Goal: Transaction & Acquisition: Purchase product/service

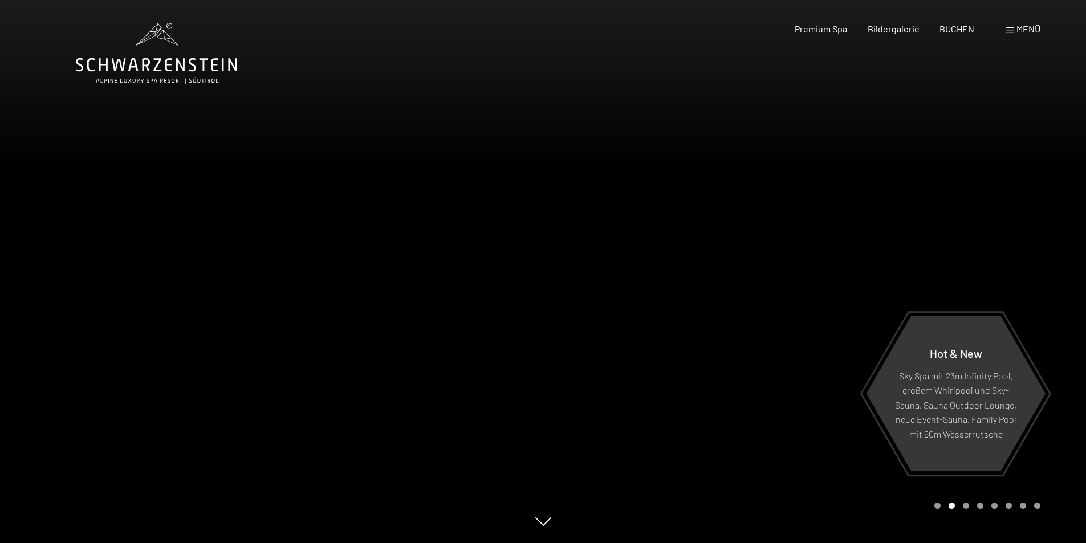
click at [1010, 30] on span at bounding box center [1009, 30] width 8 height 6
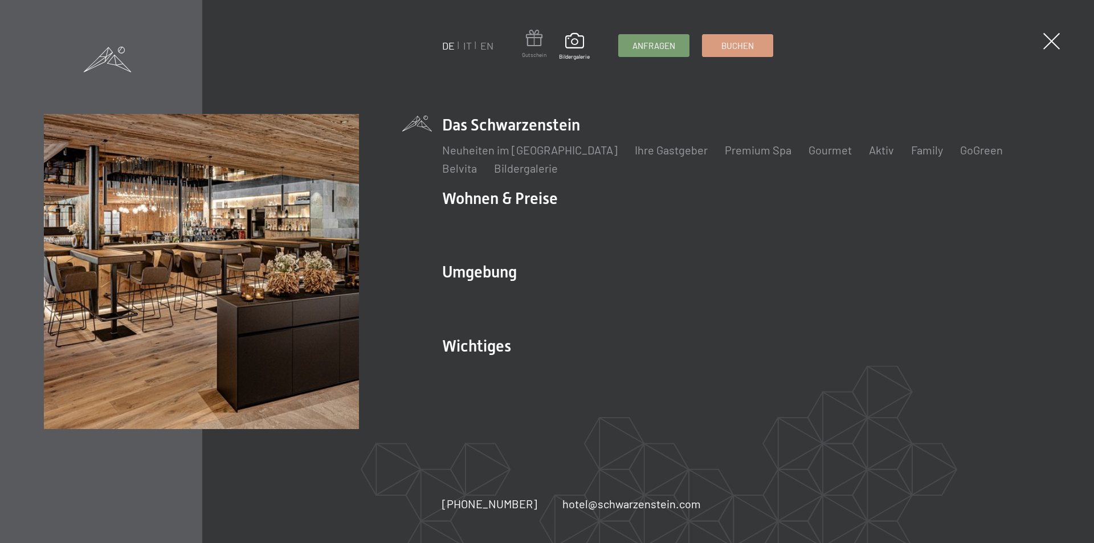
click at [531, 52] on span "Gutschein" at bounding box center [534, 55] width 25 height 8
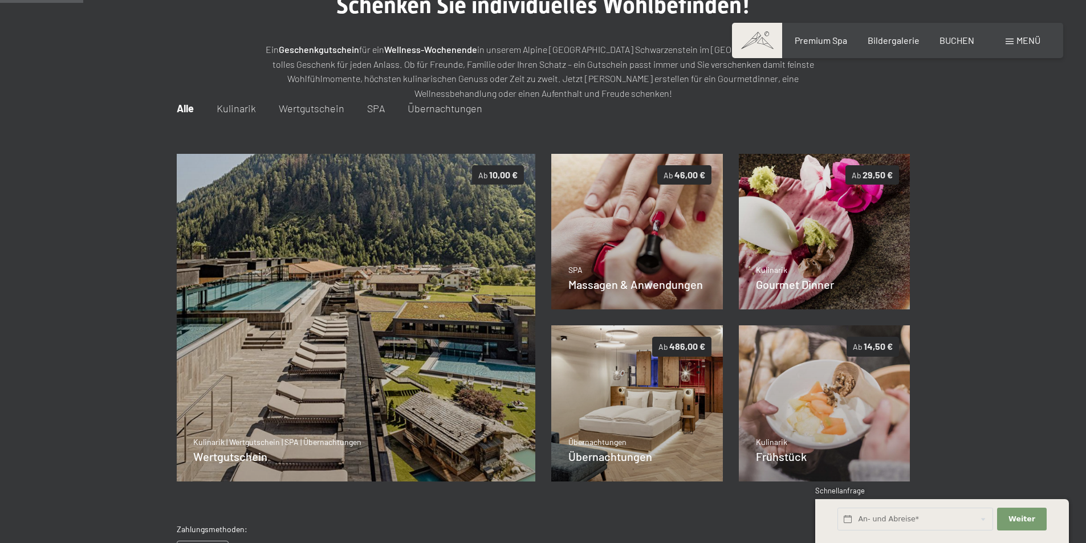
scroll to position [165, 0]
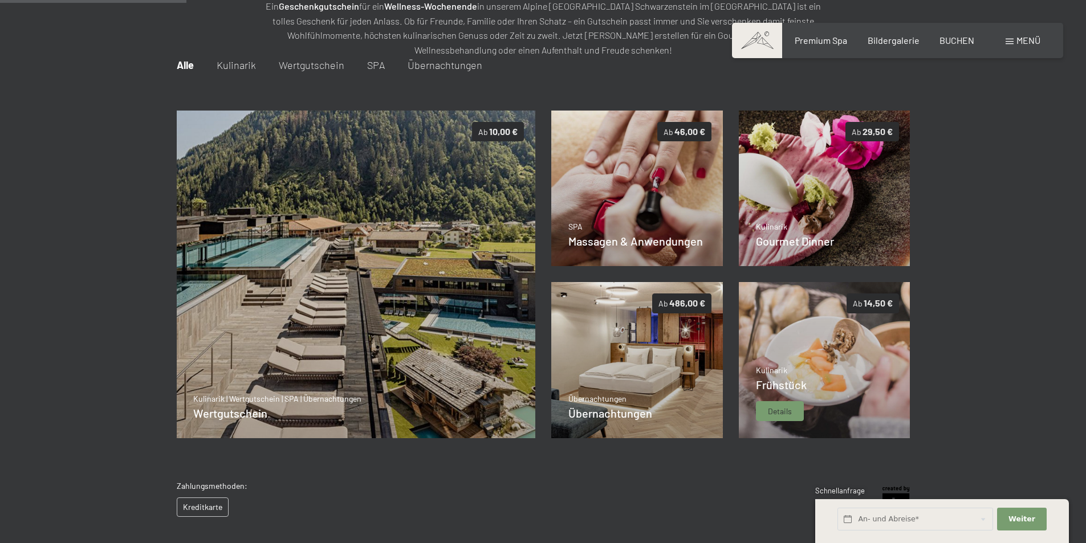
click at [848, 336] on img at bounding box center [825, 360] width 172 height 156
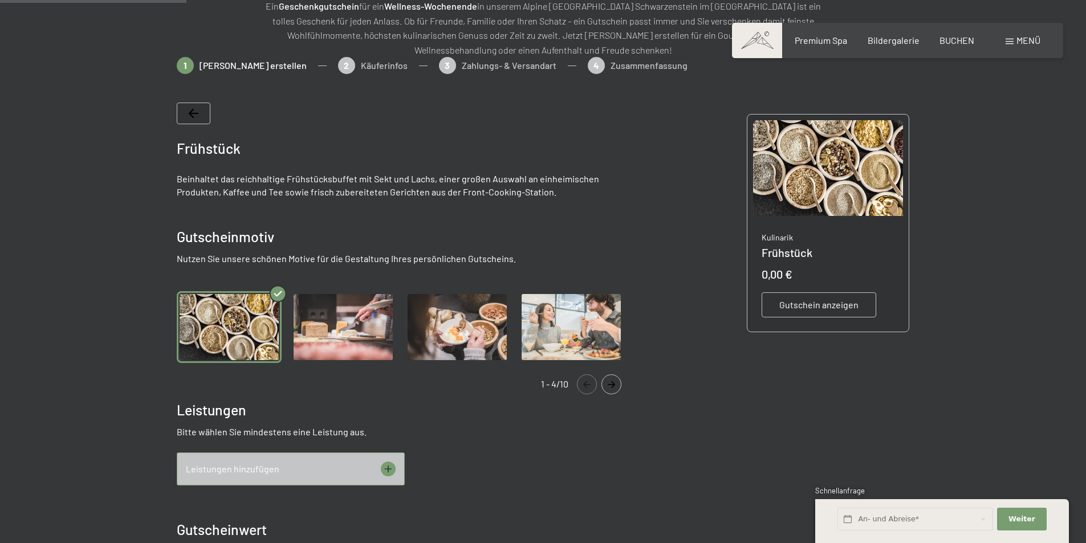
click at [612, 384] on icon "Navigate to next slide" at bounding box center [611, 384] width 7 height 7
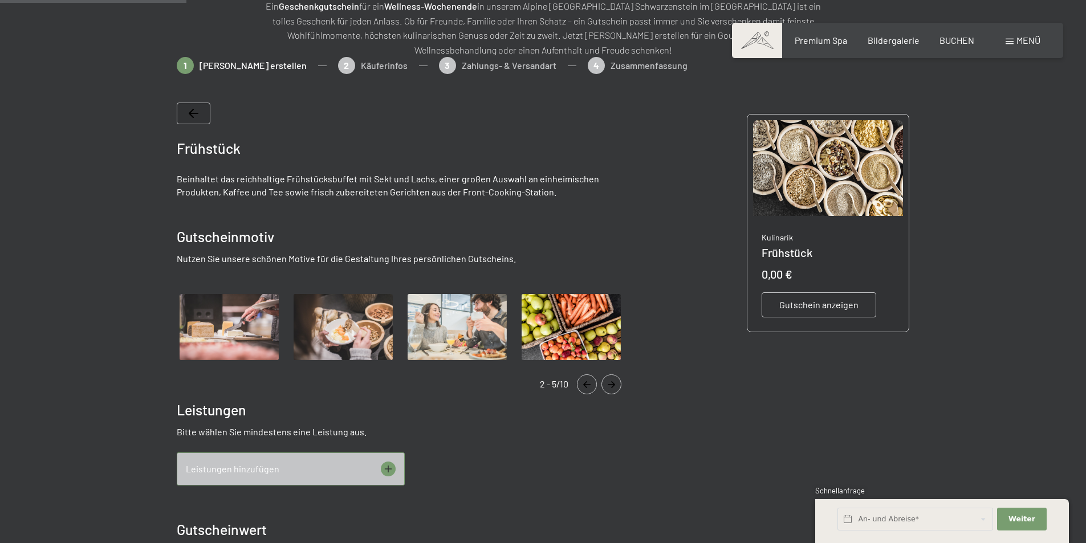
click at [612, 384] on icon "Navigate to next slide" at bounding box center [611, 384] width 7 height 7
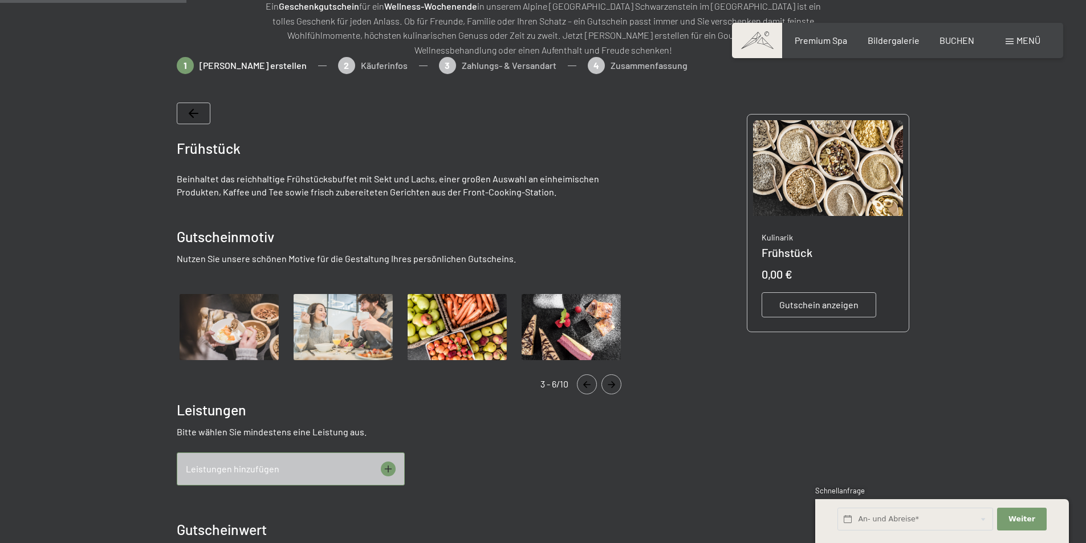
click at [612, 384] on icon "Navigate to next slide" at bounding box center [611, 384] width 7 height 7
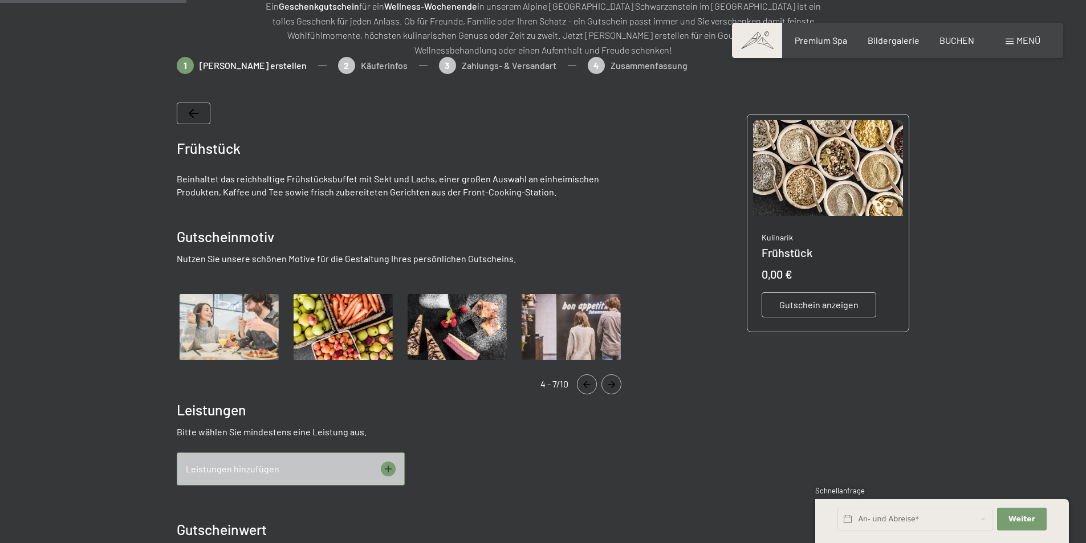
click at [612, 384] on icon "Navigate to next slide" at bounding box center [611, 384] width 7 height 7
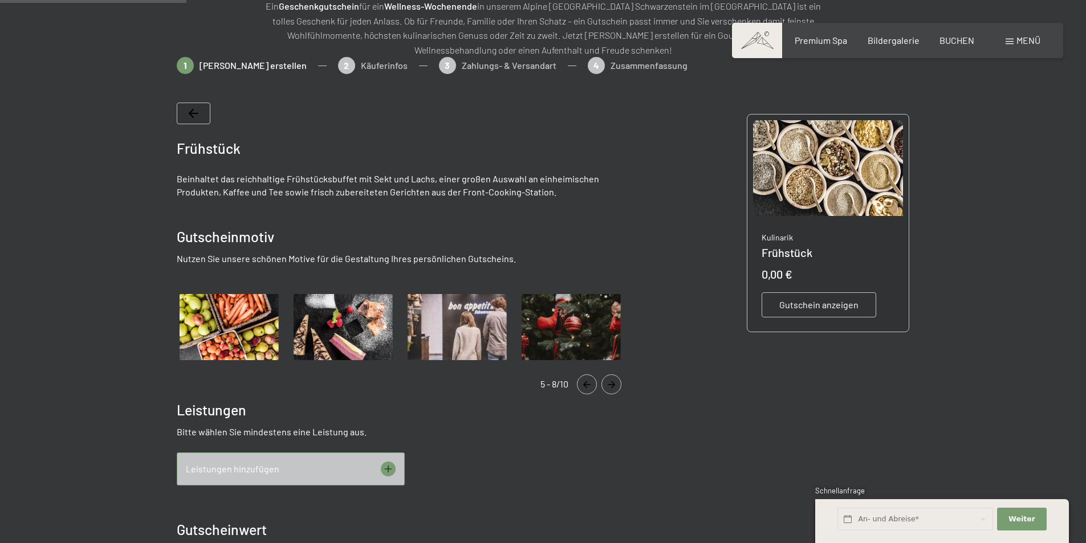
click at [612, 384] on icon "Navigate to next slide" at bounding box center [611, 384] width 7 height 7
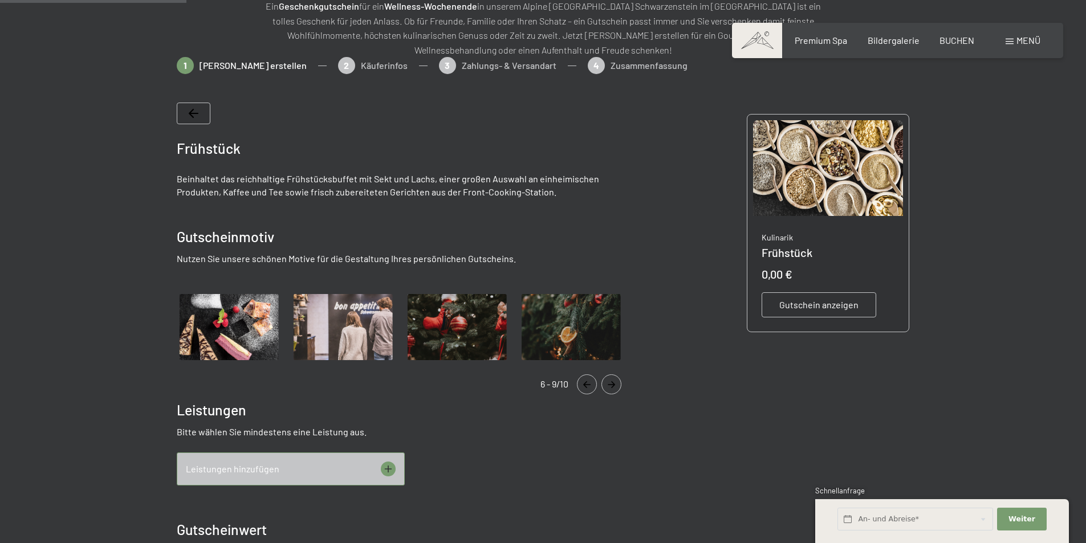
click at [612, 384] on icon "Navigate to next slide" at bounding box center [611, 384] width 7 height 7
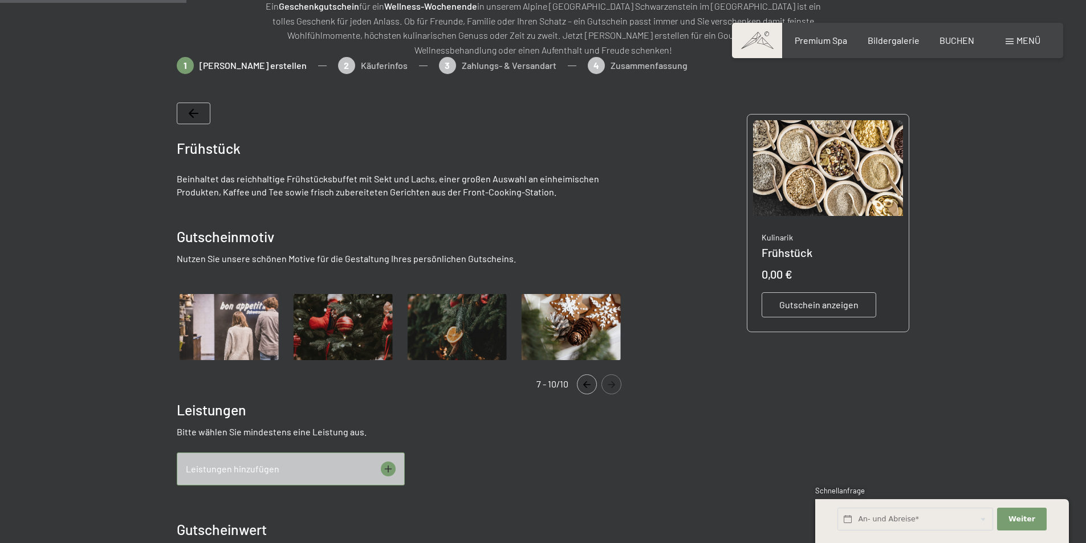
click at [612, 384] on icon "Navigate to next slide" at bounding box center [611, 384] width 7 height 7
click at [592, 386] on icon "Navigate to previous slide" at bounding box center [586, 384] width 19 height 7
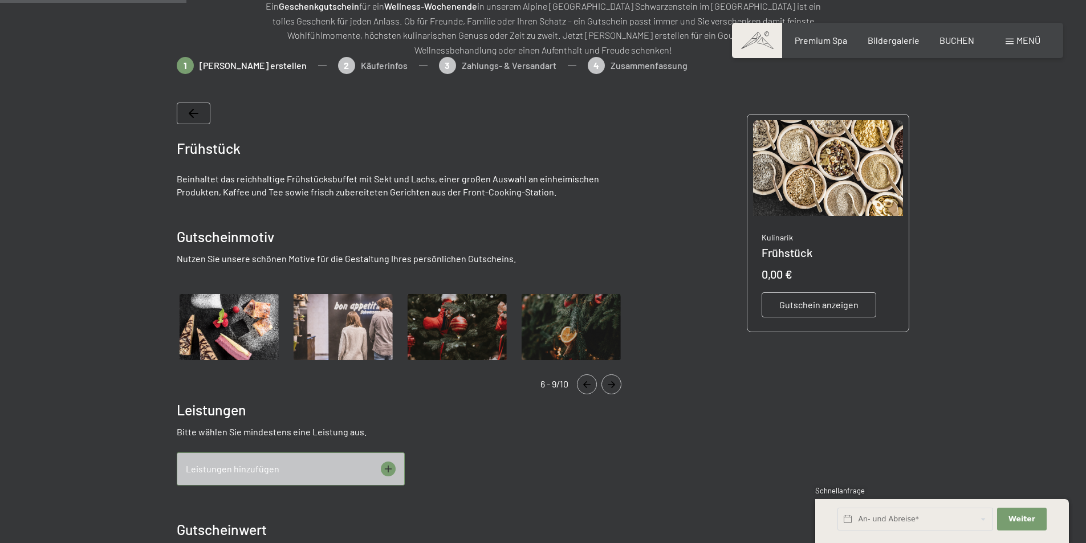
click at [592, 386] on icon "Navigate to previous slide" at bounding box center [586, 384] width 19 height 7
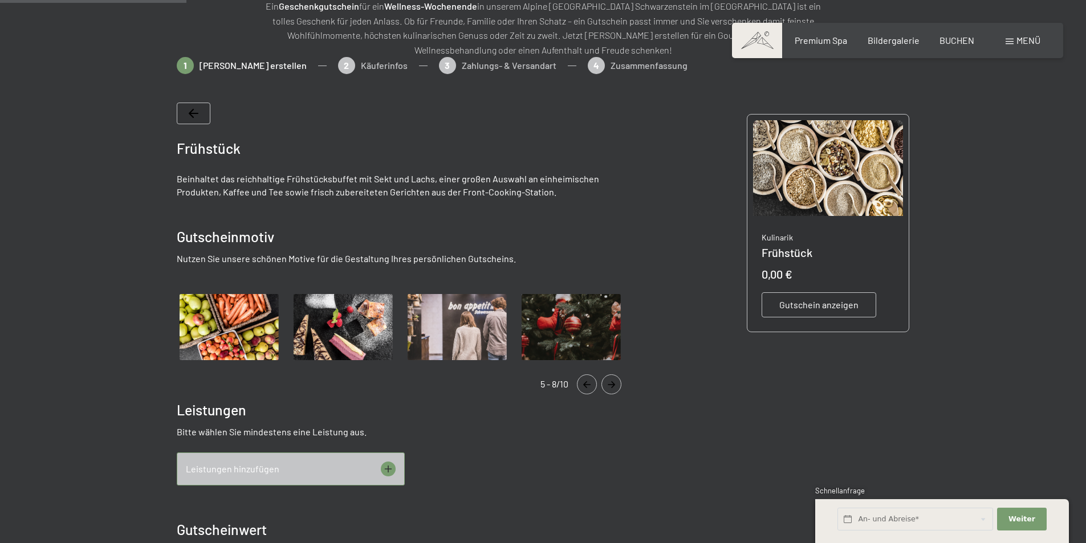
click at [592, 386] on icon "Navigate to previous slide" at bounding box center [586, 384] width 19 height 7
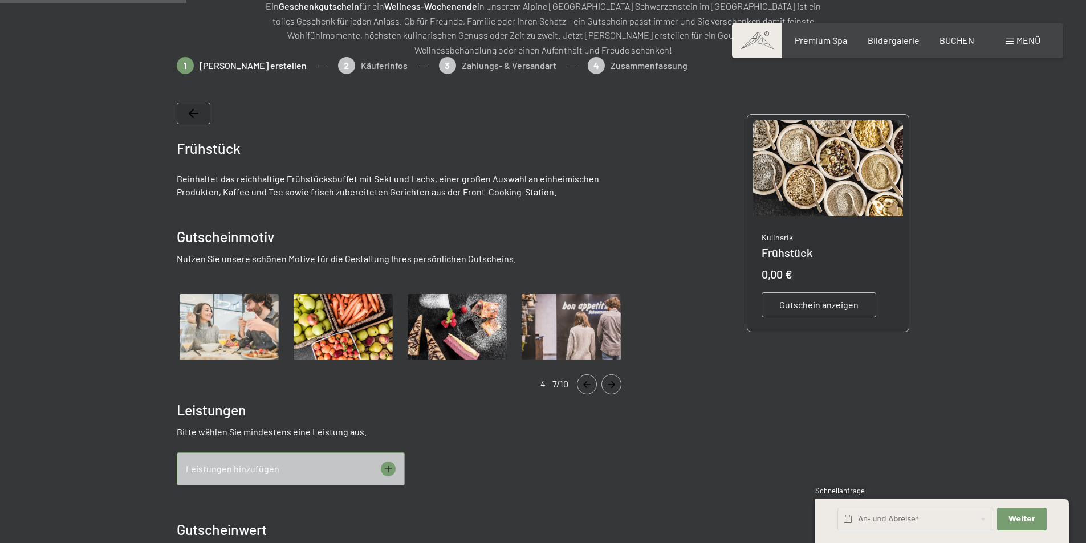
click at [592, 386] on icon "Navigate to previous slide" at bounding box center [586, 384] width 19 height 7
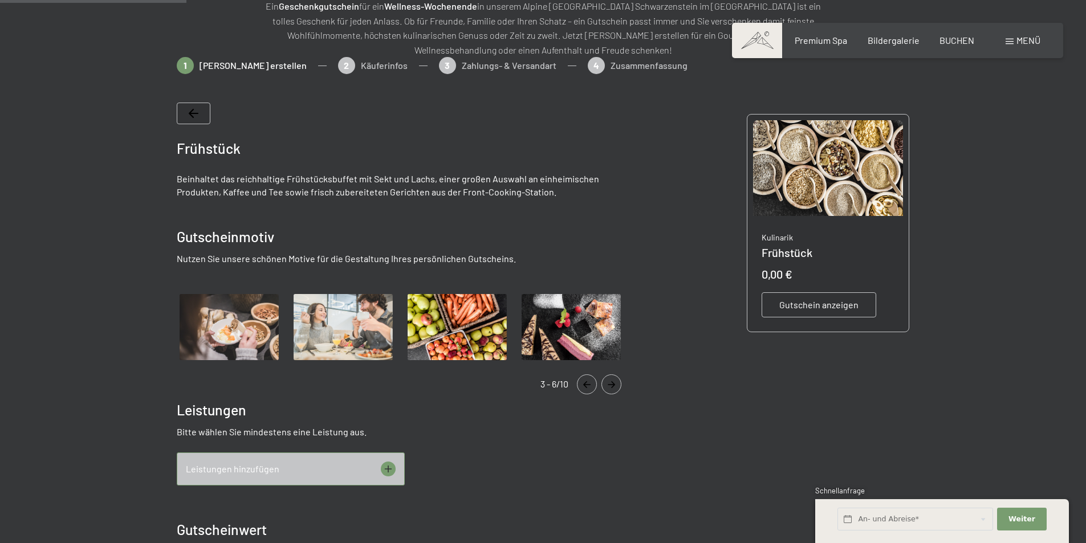
click at [592, 386] on icon "Navigate to previous slide" at bounding box center [586, 384] width 19 height 7
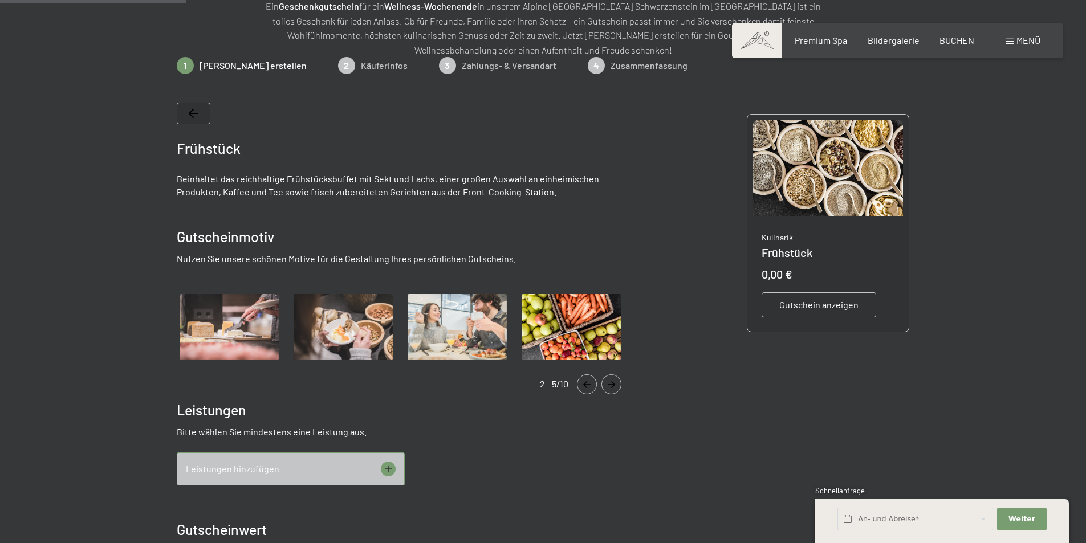
click at [612, 383] on icon "Navigate to next slide" at bounding box center [611, 384] width 19 height 7
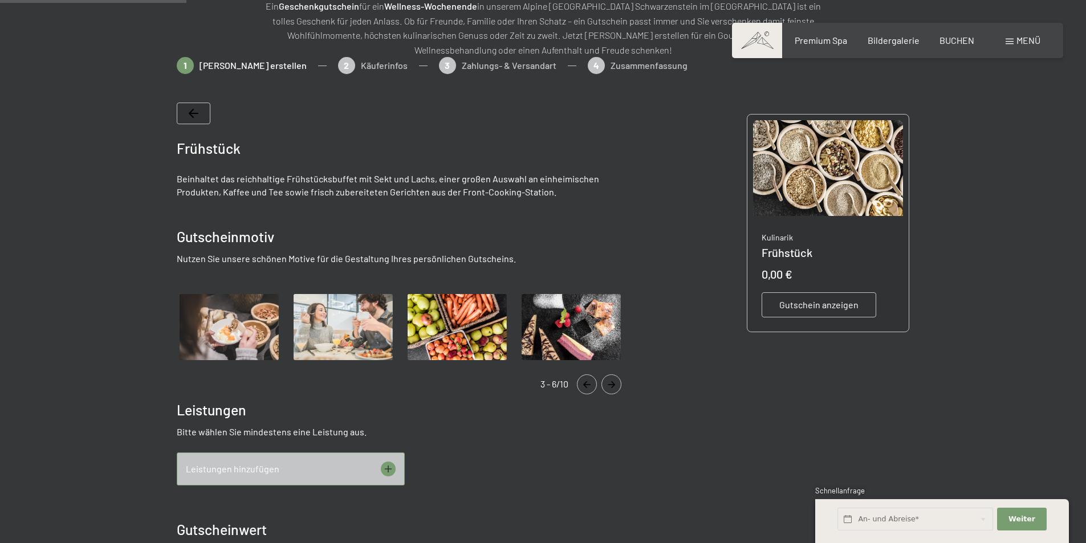
click at [593, 336] on img "Gallery" at bounding box center [571, 327] width 105 height 72
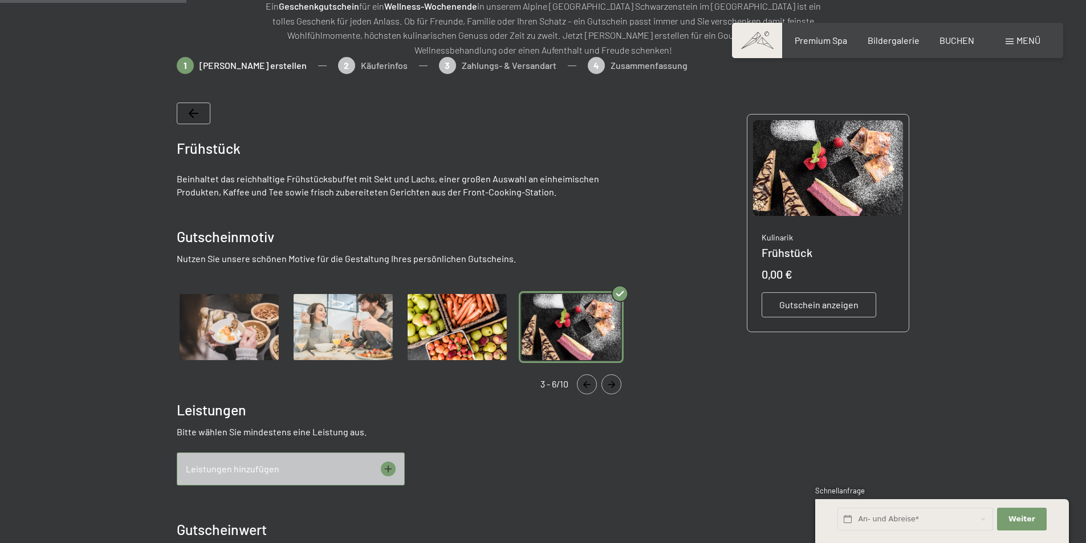
click at [388, 469] on icon at bounding box center [387, 469] width 7 height 7
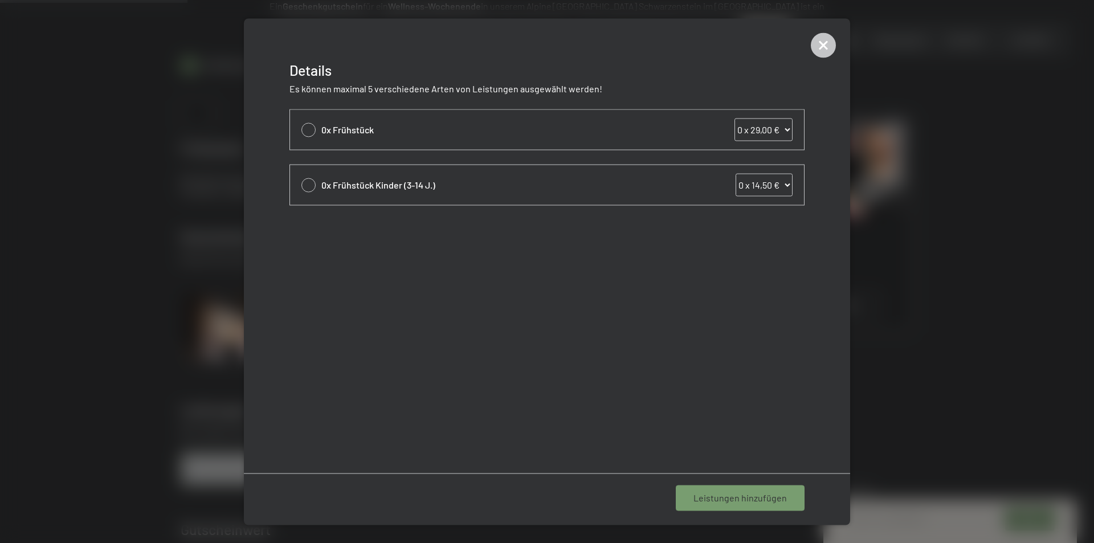
click at [308, 127] on div at bounding box center [309, 130] width 14 height 14
click at [307, 128] on icon at bounding box center [308, 130] width 13 height 5
select select "0"
click at [307, 127] on div at bounding box center [309, 130] width 14 height 14
select select "1"
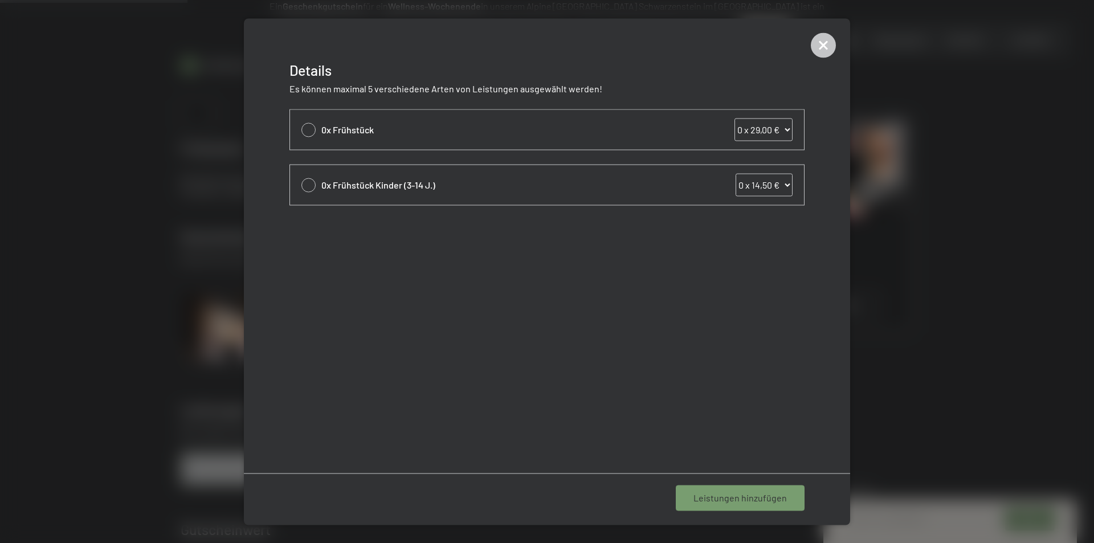
select select "1"
click at [707, 502] on span "1 Leistung hinzufügen" at bounding box center [743, 498] width 88 height 13
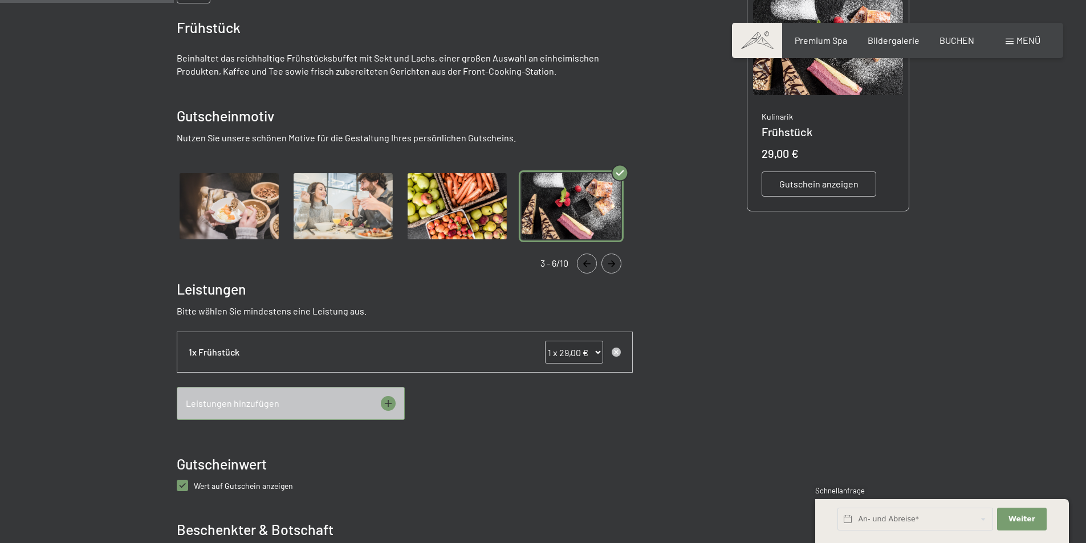
scroll to position [393, 0]
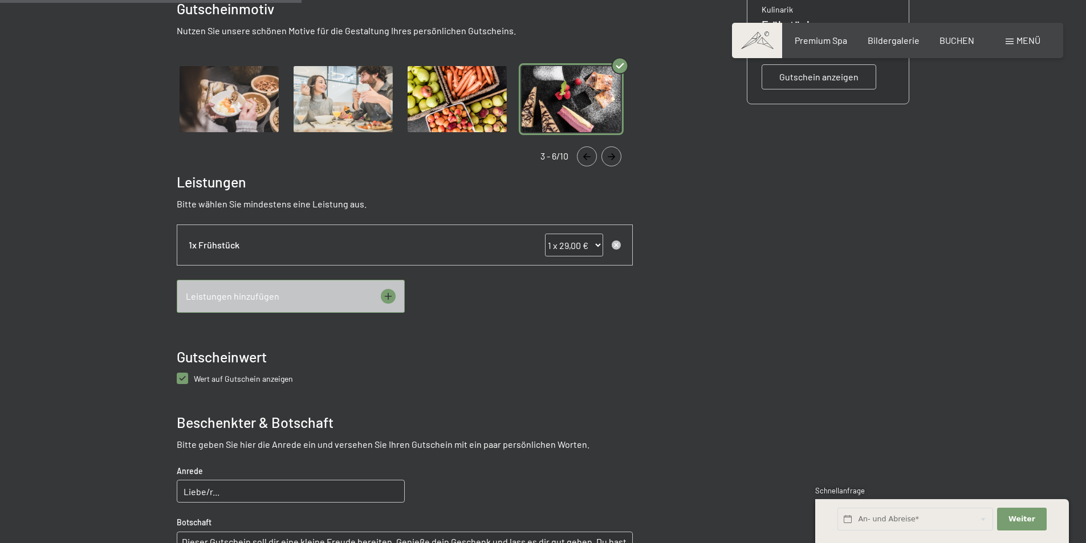
click at [389, 292] on icon at bounding box center [388, 296] width 15 height 15
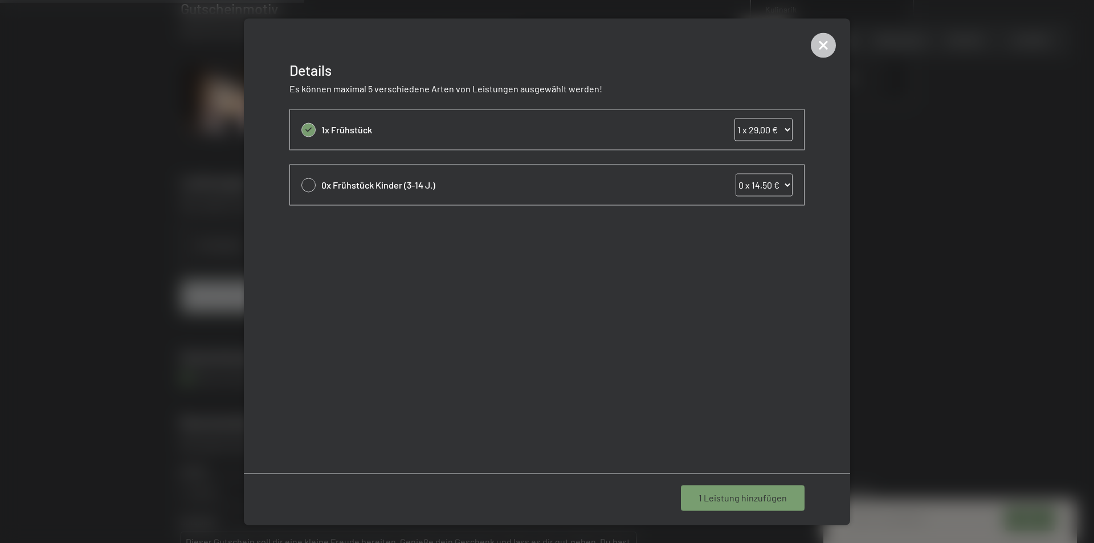
click at [310, 132] on icon at bounding box center [308, 130] width 13 height 5
select select "0"
click at [312, 132] on div at bounding box center [309, 130] width 14 height 14
select select "1"
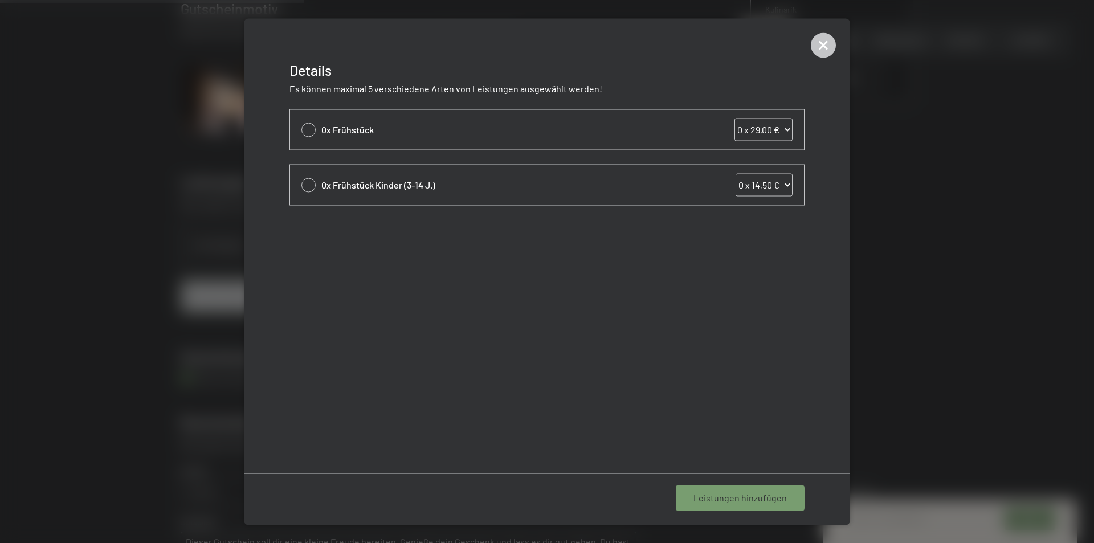
select select "1"
click at [754, 498] on span "1 Leistung hinzufügen" at bounding box center [743, 498] width 88 height 13
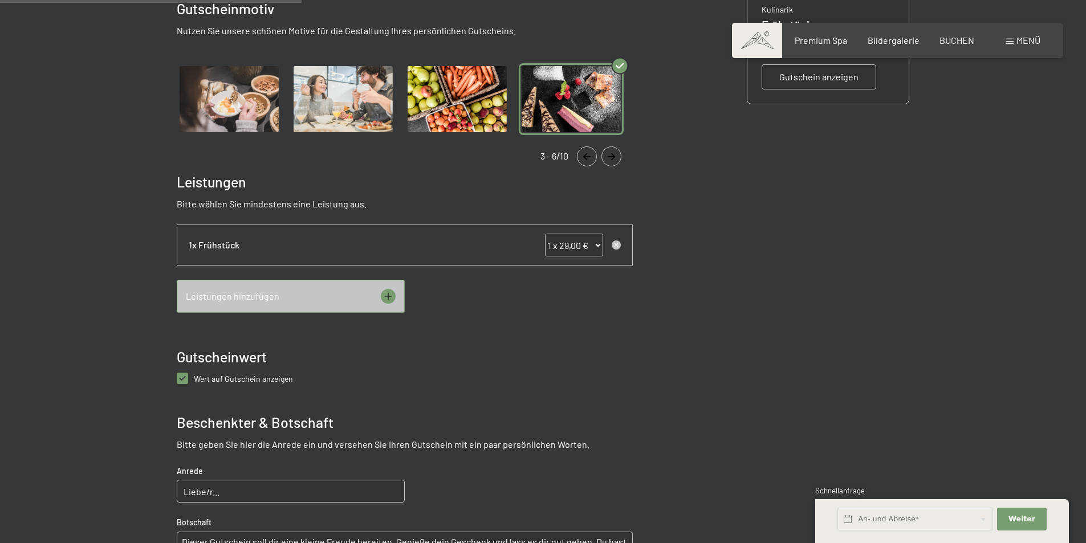
click at [589, 250] on select "0 x 29,00 € 1 x 29,00 € 2 x 29,00 € 3 x 29,00 € 4 x 29,00 € 5 x 29,00 € 6 x 29,…" at bounding box center [574, 245] width 58 height 23
select select "2"
click at [545, 234] on select "0 x 29,00 € 1 x 29,00 € 2 x 29,00 € 3 x 29,00 € 4 x 29,00 € 5 x 29,00 € 6 x 29,…" at bounding box center [574, 245] width 58 height 23
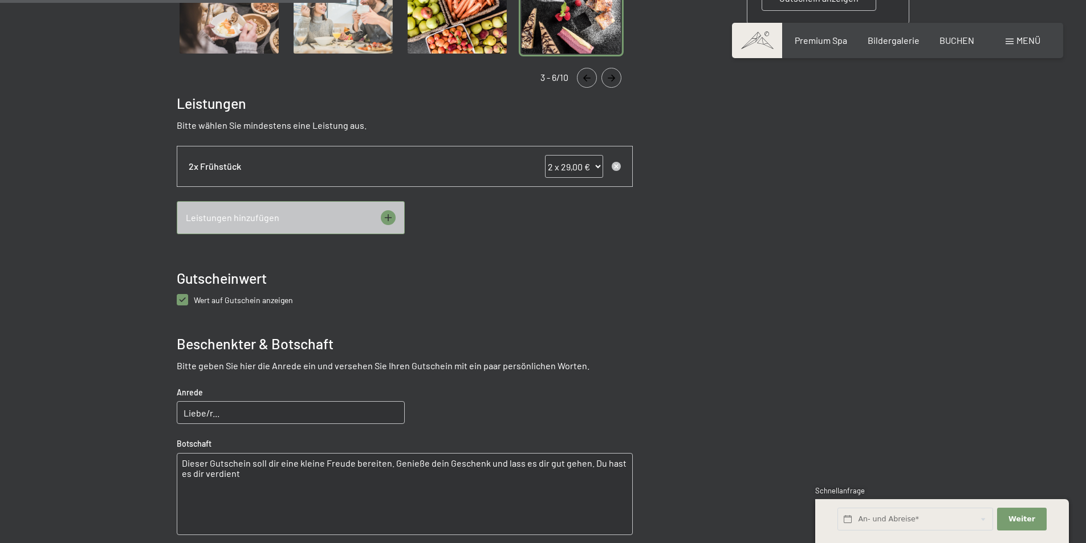
scroll to position [564, 0]
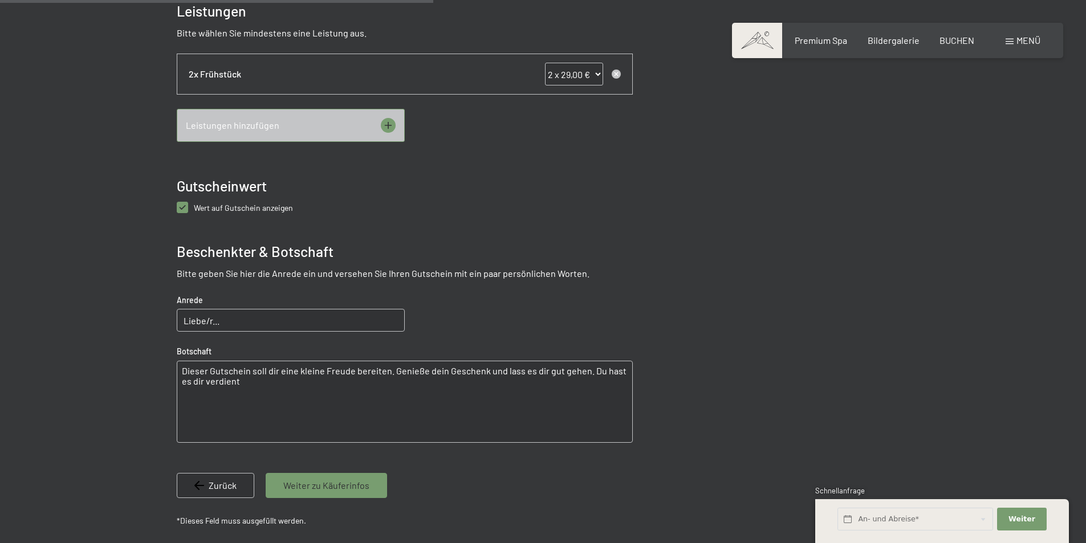
click at [207, 320] on input "Liebe/r..." at bounding box center [291, 320] width 228 height 23
click at [228, 322] on input "Liebe/r..." at bounding box center [291, 320] width 228 height 23
type input "Lieber Monny"
click at [192, 378] on textarea "Dieser Gutschein soll dir eine kleine Freude bereiten. Genieße dein Geschenk un…" at bounding box center [405, 402] width 456 height 82
drag, startPoint x: 229, startPoint y: 384, endPoint x: 181, endPoint y: 374, distance: 49.0
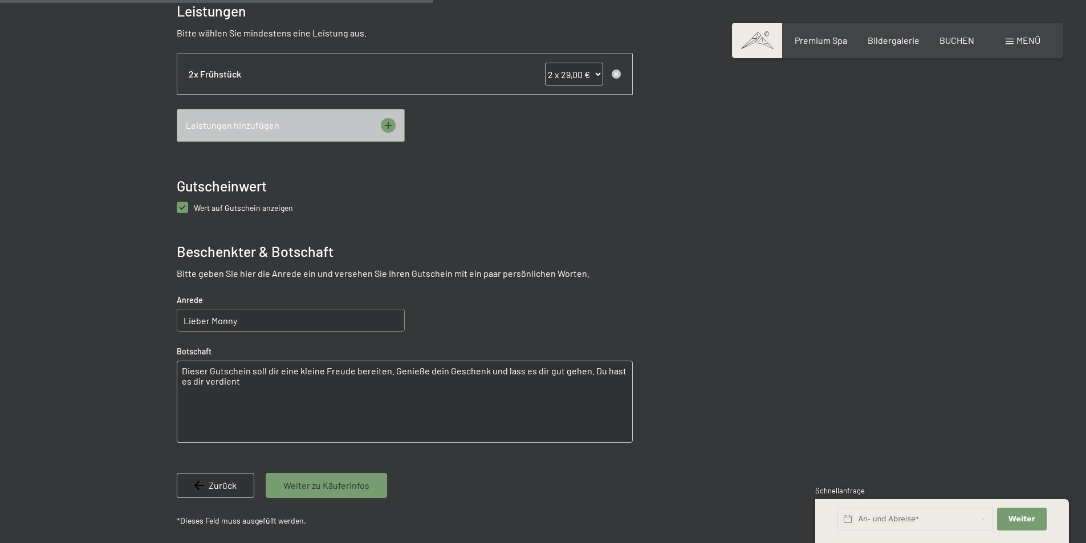
click at [181, 374] on textarea "Dieser Gutschein soll dir eine kleine Freude bereiten. Genieße dein Geschenk un…" at bounding box center [405, 402] width 456 height 82
click at [406, 375] on textarea "Alles was dir gut tut, wünsche ich dir! Jeden Tag etwas zu schaffen, etwas zu f…" at bounding box center [405, 402] width 456 height 82
click at [420, 370] on textarea "Alles was dir gut tut, wünsche ich dir! Jeden Tag etwas zum schaffen, etwas zu …" at bounding box center [405, 402] width 456 height 82
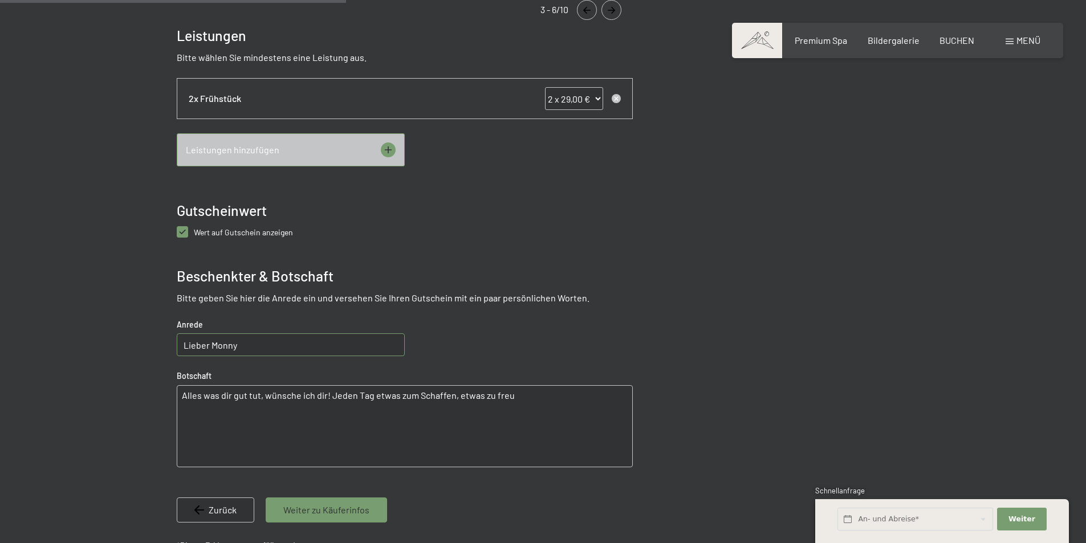
scroll to position [621, 0]
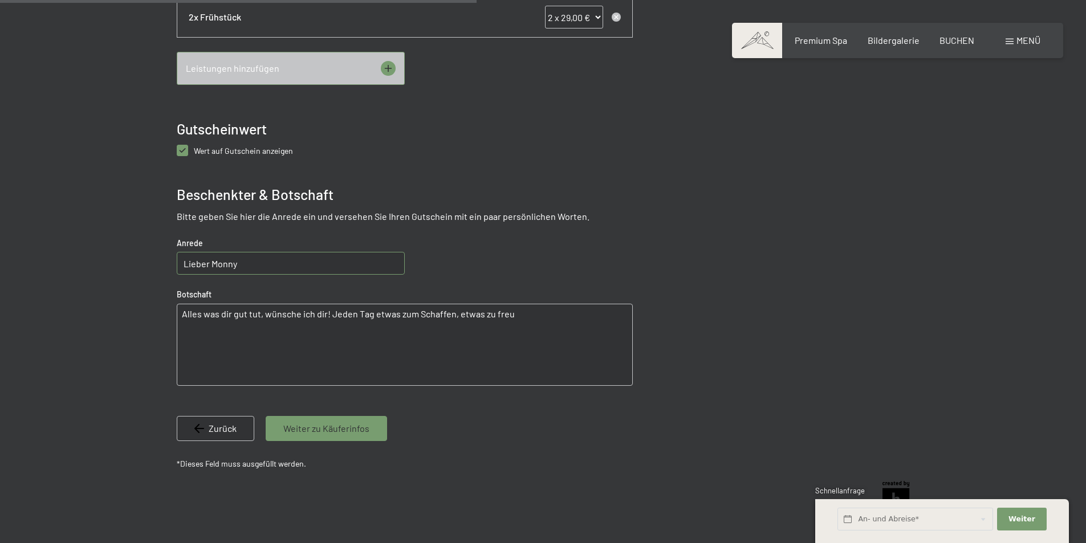
click at [490, 315] on textarea "Alles was dir gut tut, wünsche ich dir! Jeden Tag etwas zum Schaffen, etwas zu …" at bounding box center [405, 345] width 456 height 82
drag, startPoint x: 503, startPoint y: 311, endPoint x: 520, endPoint y: 315, distance: 17.4
click at [502, 311] on textarea "Alles was dir gut tut, wünsche ich dir! Jeden Tag etwas zum Schaffen, etwas zum…" at bounding box center [405, 345] width 456 height 82
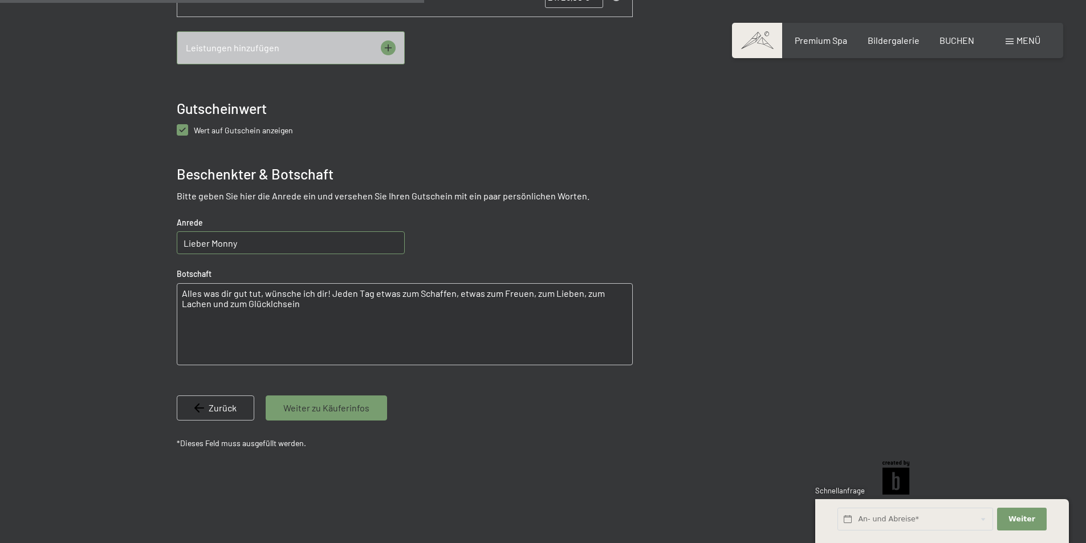
scroll to position [678, 0]
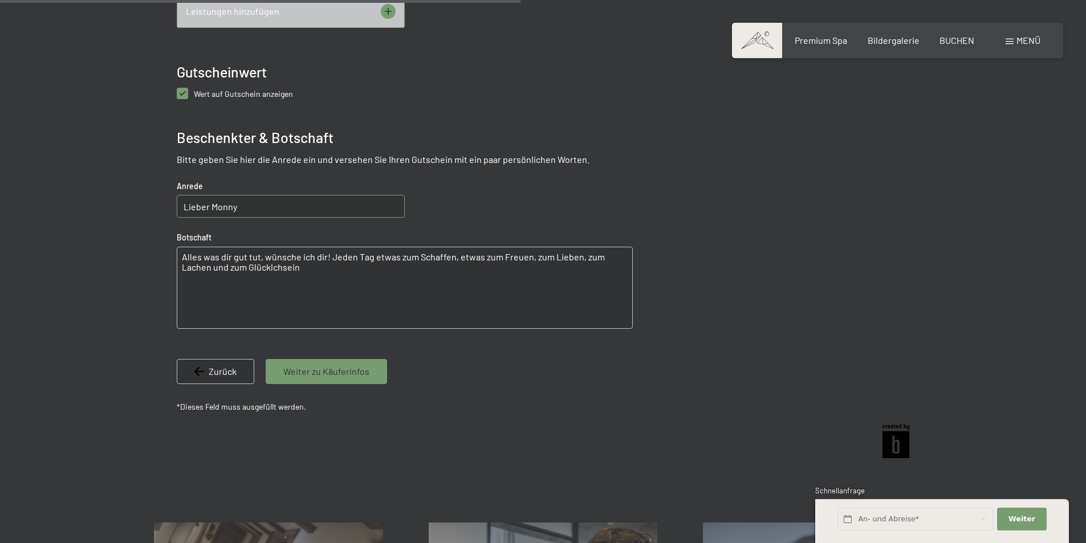
click at [273, 270] on textarea "Alles was dir gut tut, wünsche ich dir! Jeden Tag etwas zum Schaffen, etwas zum…" at bounding box center [405, 288] width 456 height 82
click at [302, 269] on textarea "Alles was dir gut tut, wünsche ich dir! Jeden Tag etwas zum Schaffen, etwas zum…" at bounding box center [405, 288] width 456 height 82
click at [330, 255] on textarea "Alles was dir gut tut, wünsche ich dir! Jeden Tag etwas zum Schaffen, etwas zum…" at bounding box center [405, 288] width 456 height 82
click at [410, 279] on textarea "Alles was dir gut tut, wünsche ich dir! Jeden Tag etwas zum Schaffen, etwas zum…" at bounding box center [405, 288] width 456 height 82
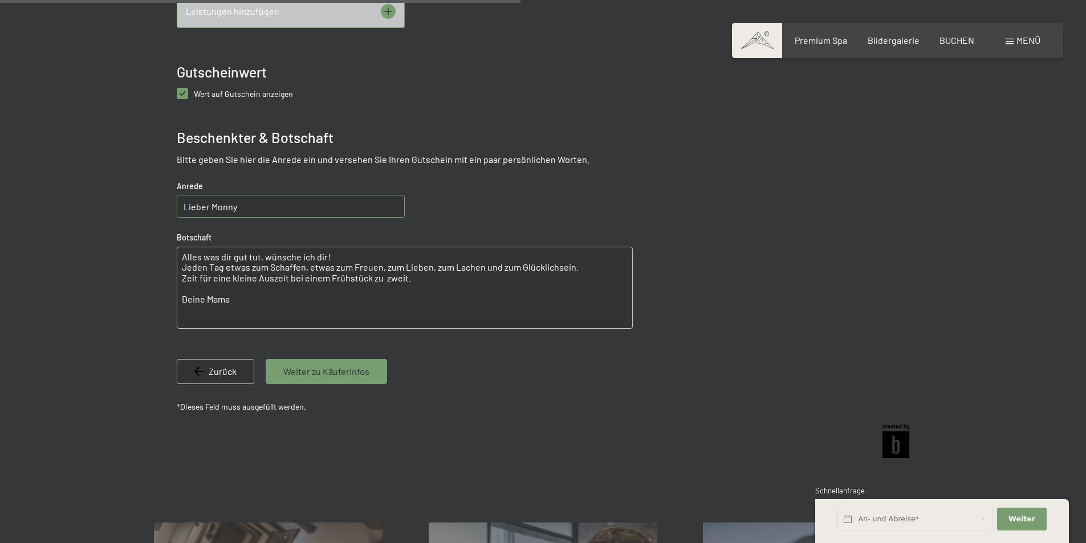
type textarea "Alles was dir gut tut, wünsche ich dir! Jeden Tag etwas zum Schaffen, etwas zum…"
click at [271, 208] on input "Lieber Monny" at bounding box center [291, 206] width 228 height 23
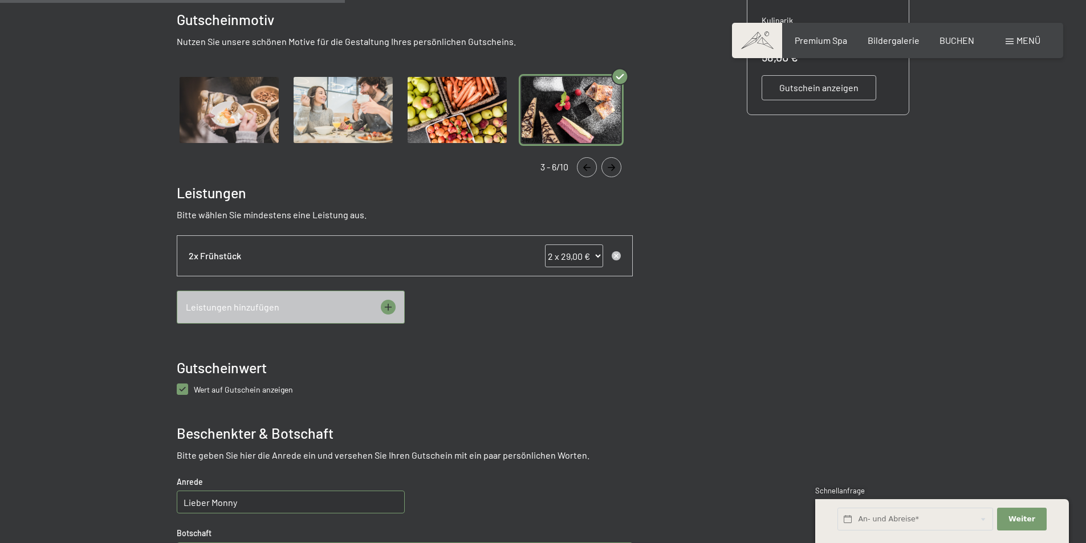
scroll to position [450, 0]
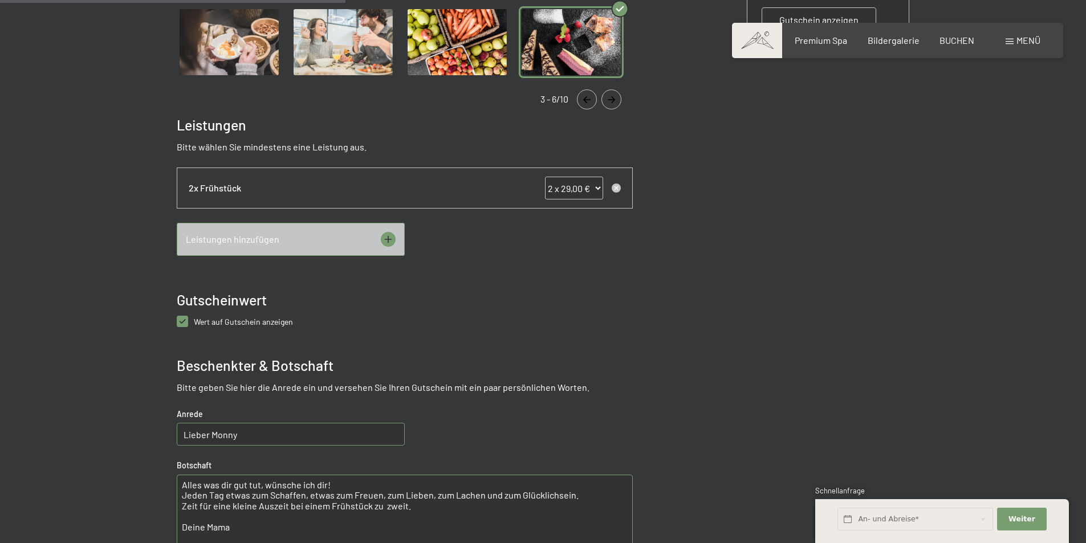
click at [177, 322] on anzeigen "checkbox" at bounding box center [182, 321] width 11 height 11
checkbox anzeigen "false"
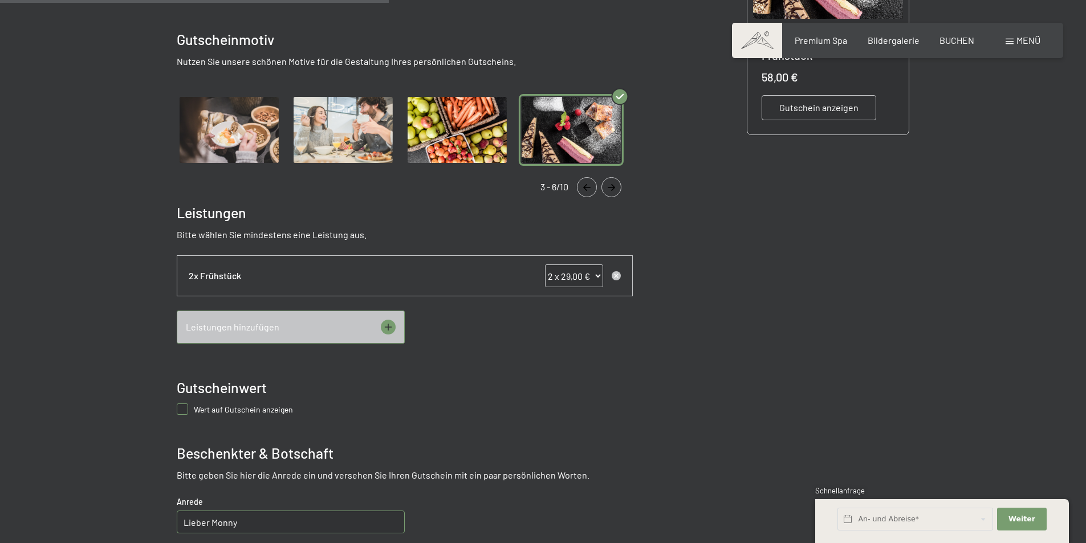
scroll to position [222, 0]
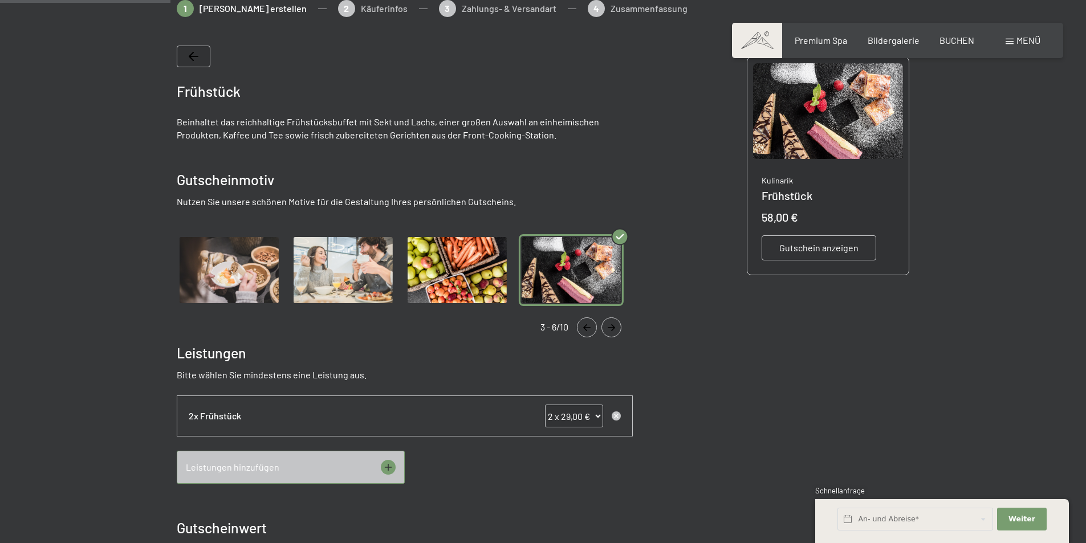
click at [818, 255] on div "Gutschein anzeigen" at bounding box center [819, 247] width 115 height 25
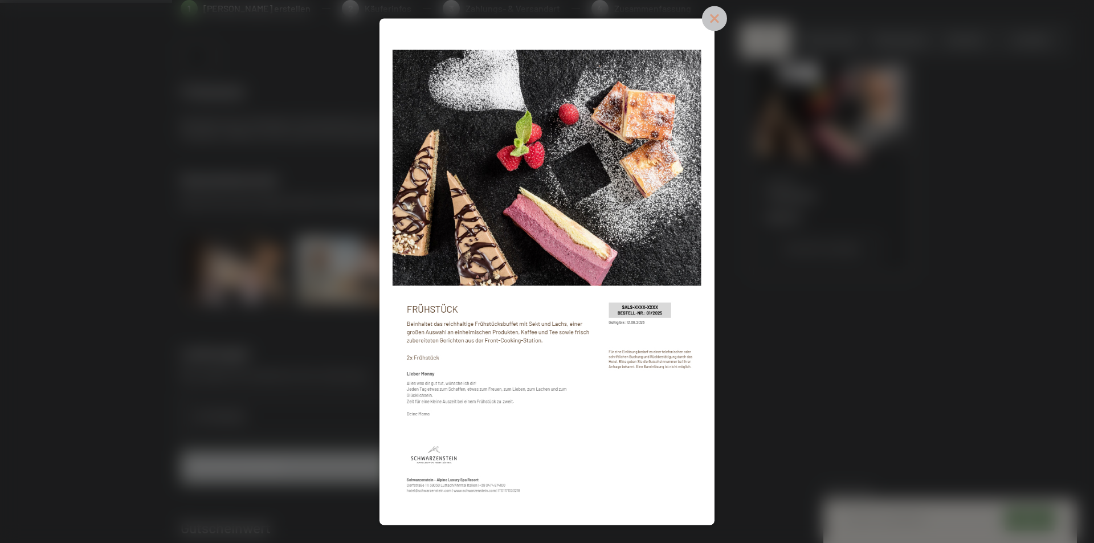
click at [711, 19] on icon at bounding box center [714, 18] width 25 height 25
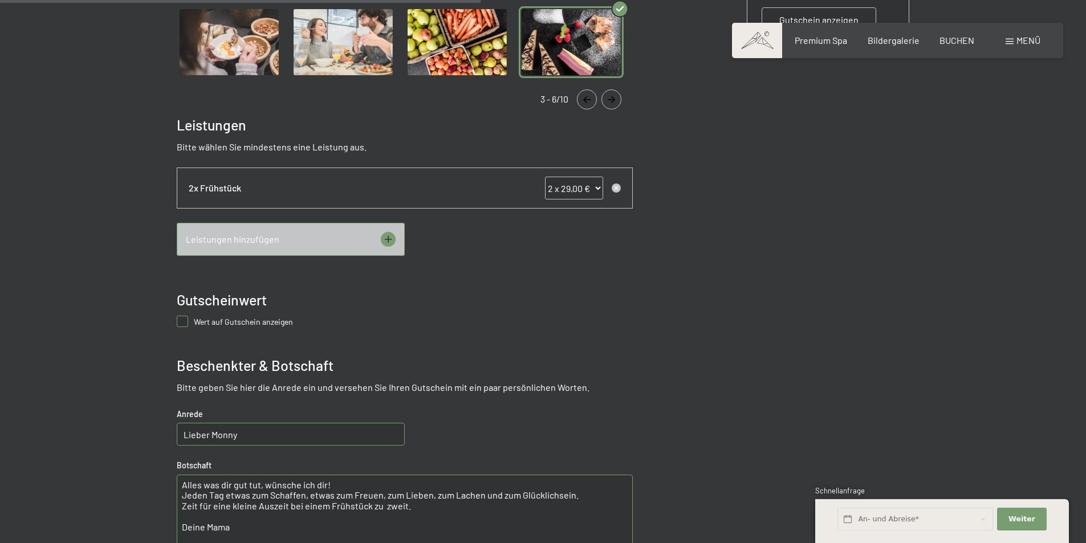
scroll to position [627, 0]
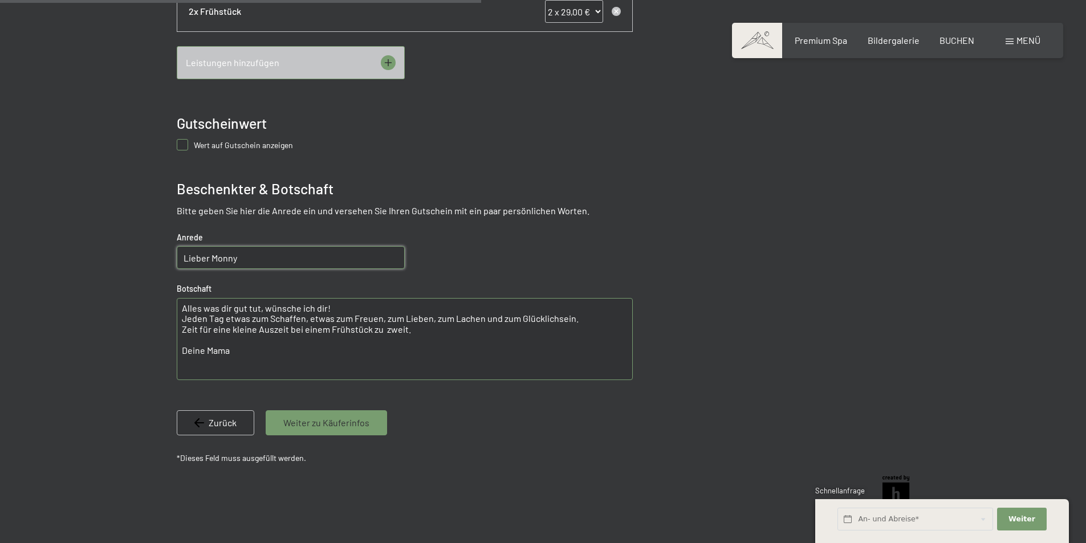
click at [247, 260] on input "Lieber Monny" at bounding box center [291, 257] width 228 height 23
click at [352, 424] on span "Weiter zu Käuferinfos" at bounding box center [326, 423] width 86 height 13
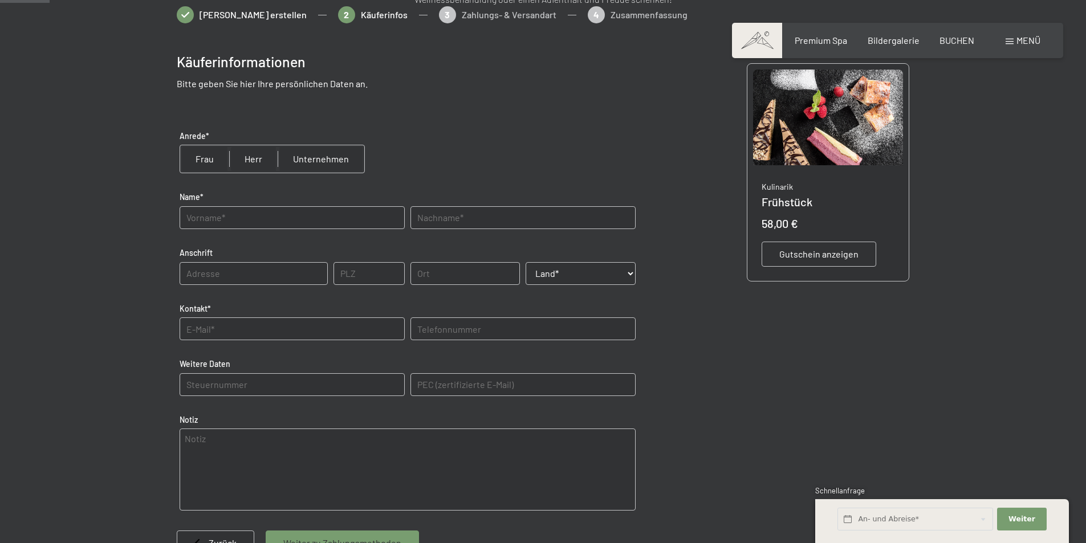
scroll to position [51, 0]
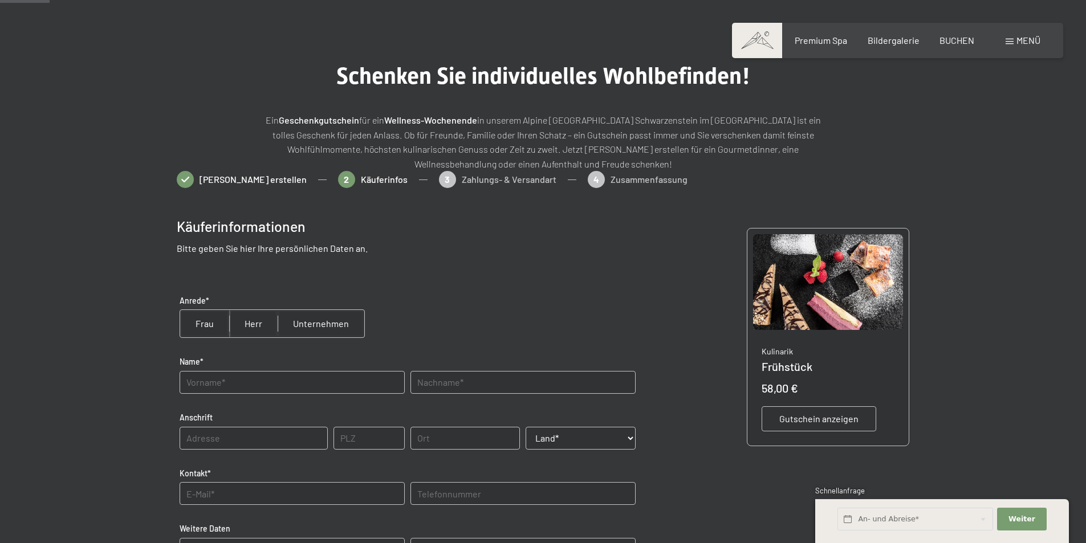
click at [213, 320] on input "radio" at bounding box center [204, 323] width 49 height 27
radio input "true"
click at [219, 381] on input "text" at bounding box center [292, 382] width 225 height 23
type input "[PERSON_NAME]"
click at [438, 382] on input "text" at bounding box center [522, 382] width 225 height 23
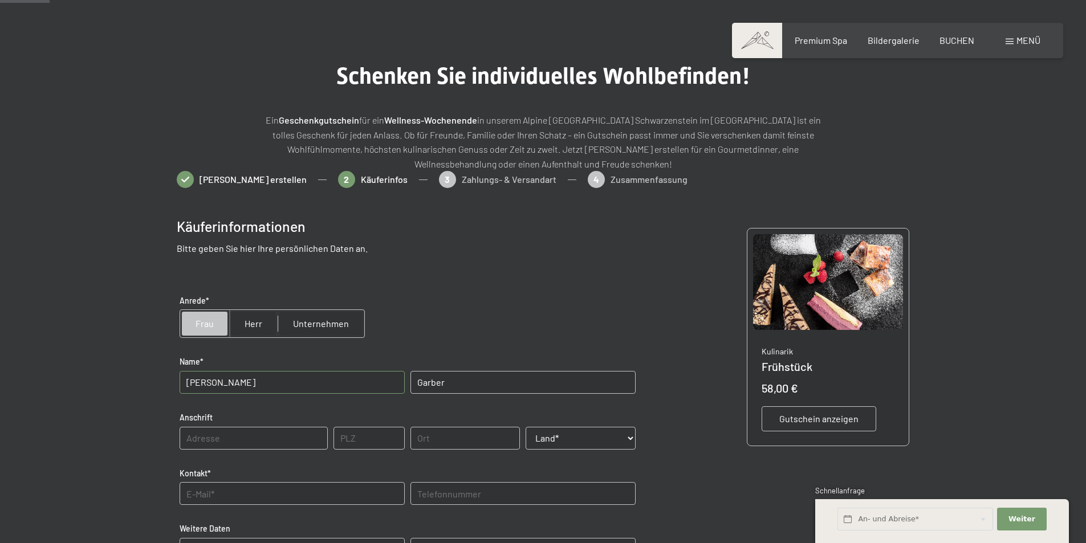
type input "Garber"
click at [217, 439] on input "text" at bounding box center [254, 438] width 148 height 23
type input "[STREET_ADDRESS]"
click at [349, 437] on input "text" at bounding box center [368, 438] width 71 height 23
type input "39018"
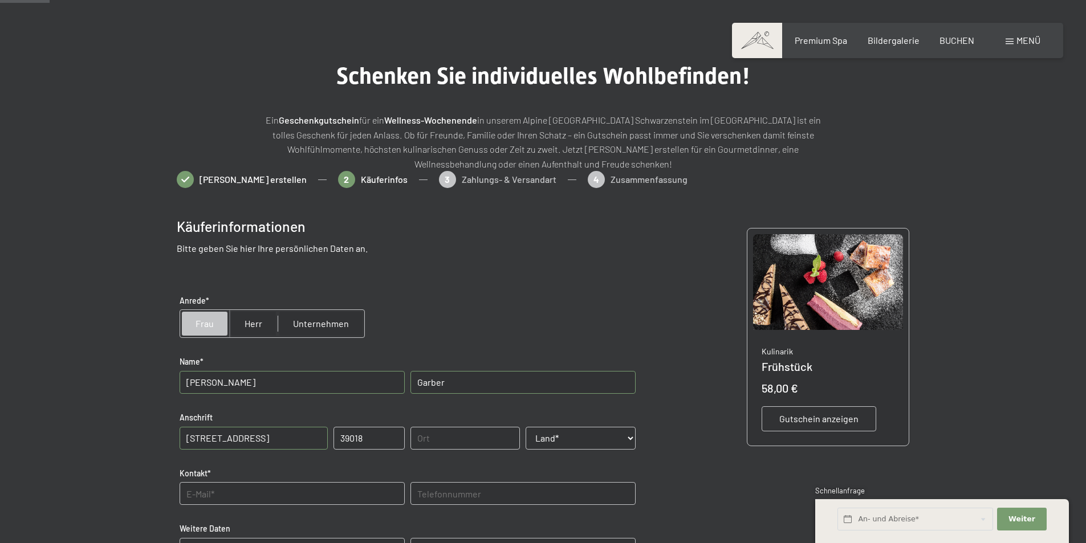
click at [464, 434] on input "text" at bounding box center [465, 438] width 110 height 23
type input "Terlan"
click at [630, 435] on select "Land* [GEOGRAPHIC_DATA] [GEOGRAPHIC_DATA] [GEOGRAPHIC_DATA] [GEOGRAPHIC_DATA] […" at bounding box center [581, 438] width 110 height 23
click at [576, 439] on select "Land* [GEOGRAPHIC_DATA] [GEOGRAPHIC_DATA] [GEOGRAPHIC_DATA] [GEOGRAPHIC_DATA] […" at bounding box center [581, 438] width 110 height 23
click at [556, 438] on select "Land* [GEOGRAPHIC_DATA] [GEOGRAPHIC_DATA] [GEOGRAPHIC_DATA] [GEOGRAPHIC_DATA] […" at bounding box center [581, 438] width 110 height 23
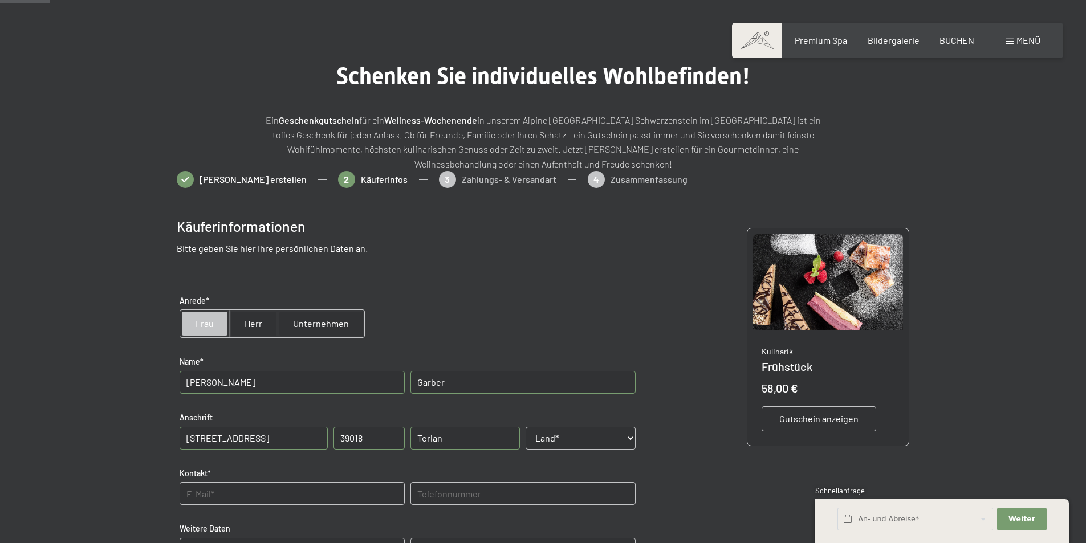
select select "ITA"
click at [526, 427] on select "Land* [GEOGRAPHIC_DATA] [GEOGRAPHIC_DATA] [GEOGRAPHIC_DATA] [GEOGRAPHIC_DATA] […" at bounding box center [581, 438] width 110 height 23
drag, startPoint x: 230, startPoint y: 490, endPoint x: 236, endPoint y: 492, distance: 6.7
click at [230, 491] on input "text" at bounding box center [292, 493] width 225 height 23
type input "[PERSON_NAME][EMAIL_ADDRESS][DOMAIN_NAME]"
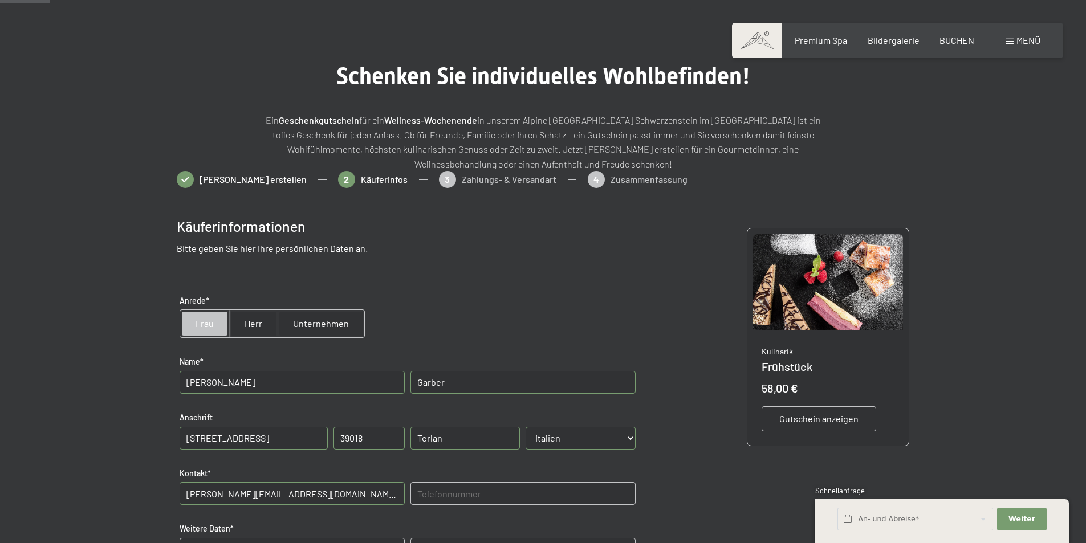
click at [463, 495] on input "text" at bounding box center [522, 493] width 225 height 23
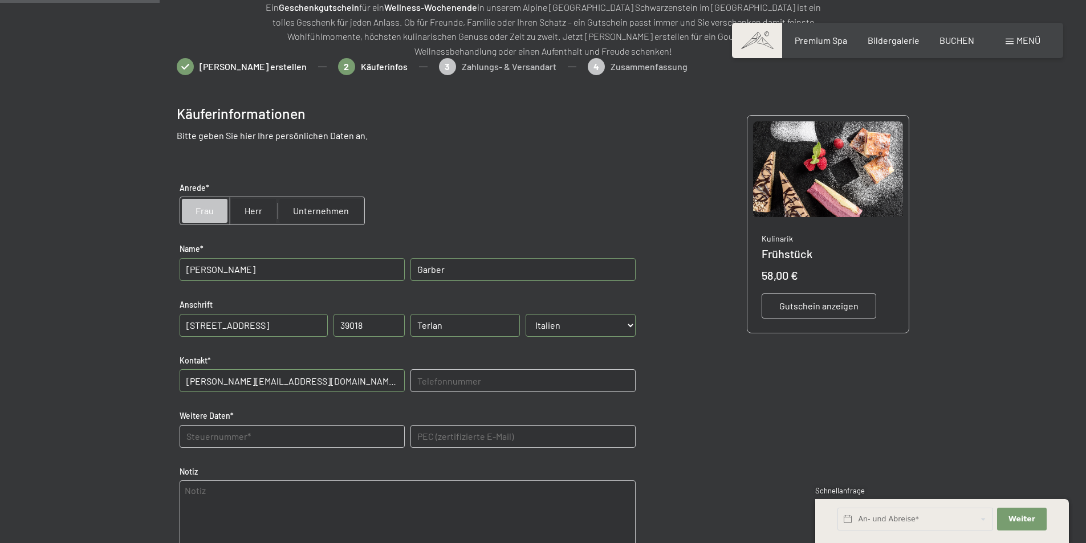
scroll to position [165, 0]
click at [231, 439] on Daten "text" at bounding box center [292, 435] width 225 height 23
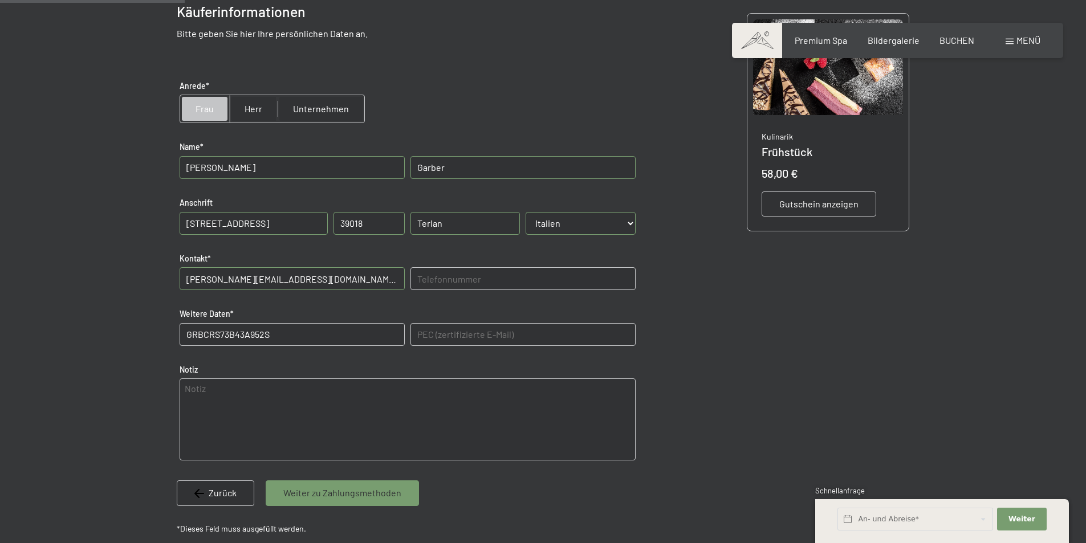
scroll to position [336, 0]
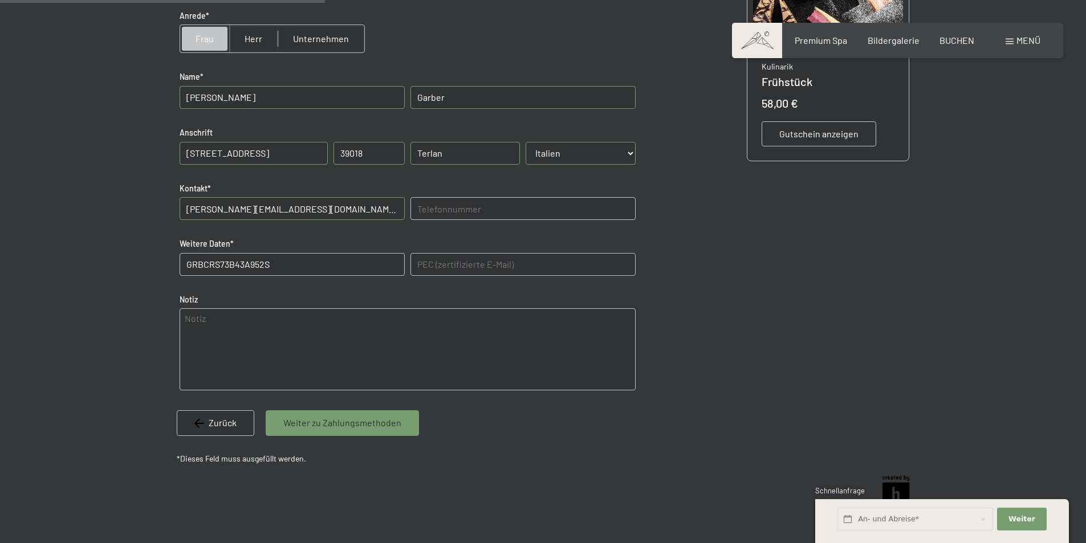
type Daten "GRBCRS73B43A952S"
click at [356, 428] on span "Weiter zu Zahlungsmethoden" at bounding box center [342, 423] width 118 height 13
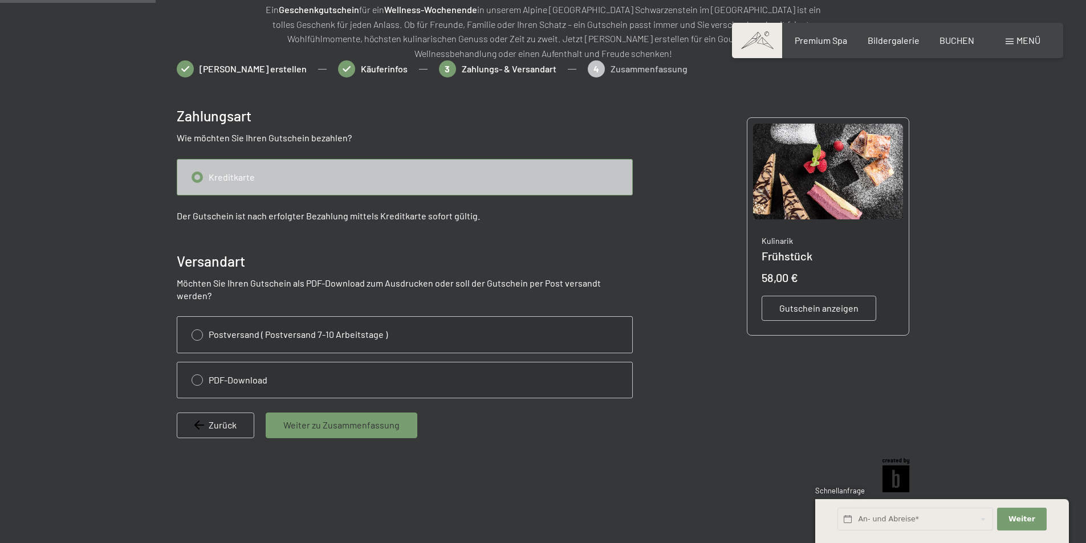
scroll to position [165, 0]
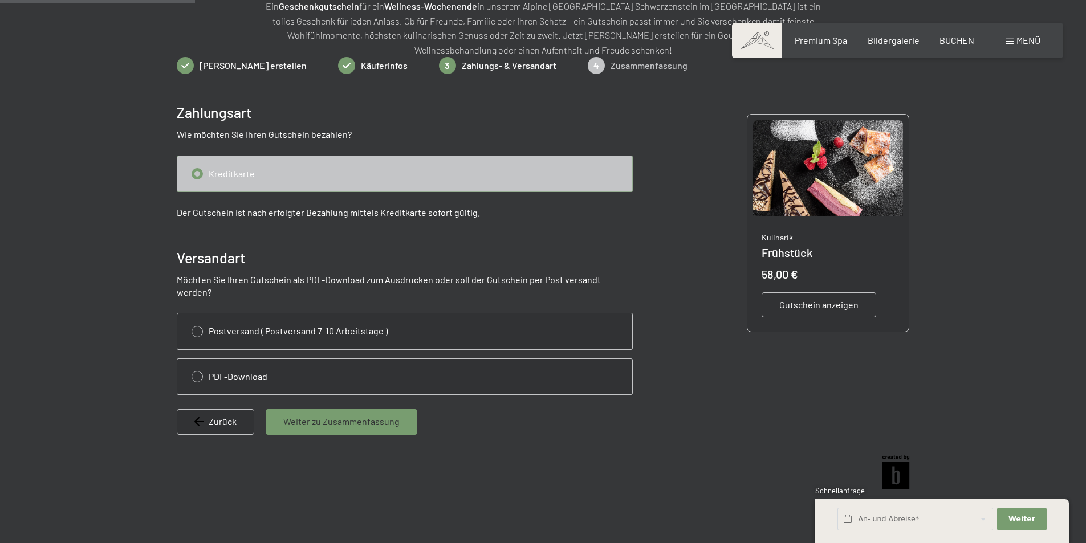
click at [196, 174] on input "radio" at bounding box center [404, 173] width 455 height 35
click at [221, 176] on input "radio" at bounding box center [404, 173] width 455 height 35
click at [194, 171] on input "radio" at bounding box center [404, 173] width 455 height 35
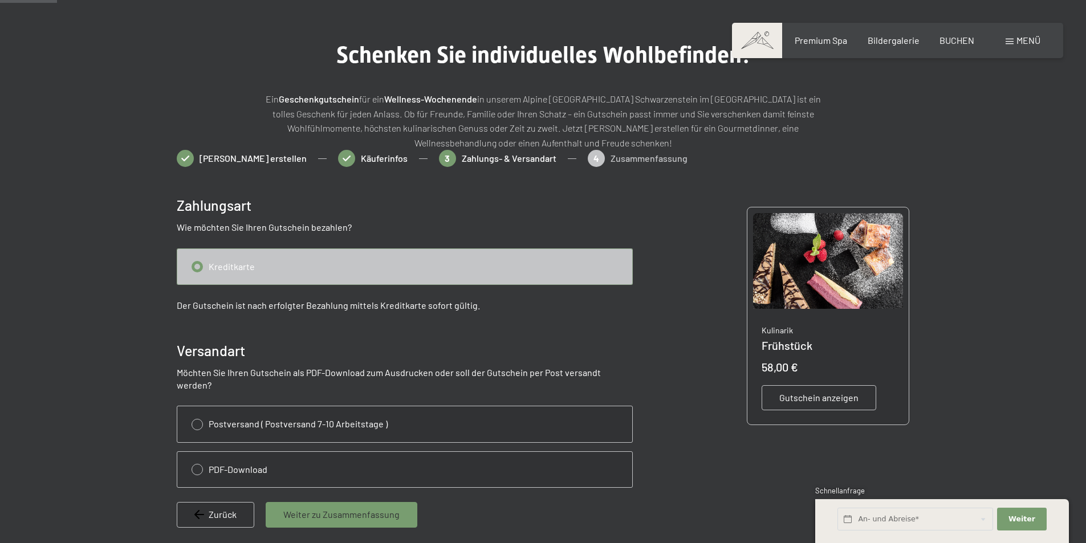
scroll to position [171, 0]
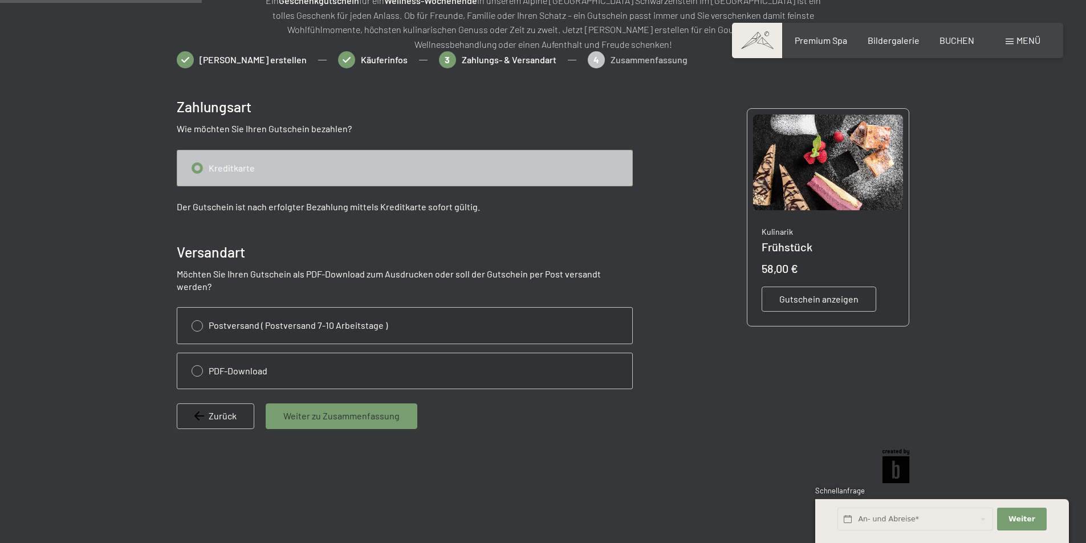
click at [285, 169] on input "radio" at bounding box center [404, 167] width 455 height 35
click at [254, 176] on input "radio" at bounding box center [404, 167] width 455 height 35
click at [199, 165] on input "radio" at bounding box center [404, 167] width 455 height 35
click at [198, 358] on input "radio" at bounding box center [404, 370] width 455 height 35
radio input "true"
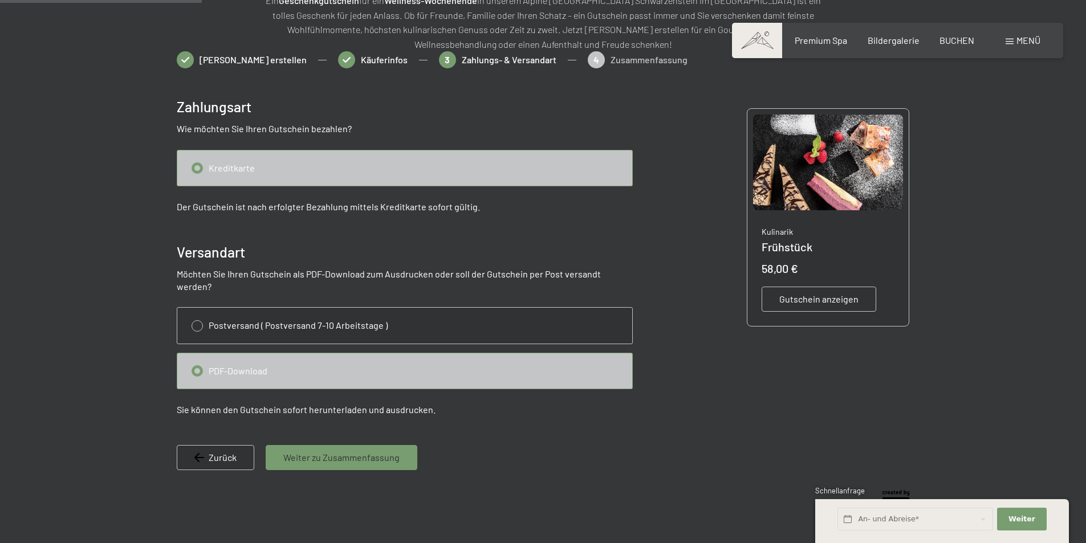
click at [349, 451] on span "Weiter zu Zusammenfassung" at bounding box center [341, 457] width 116 height 13
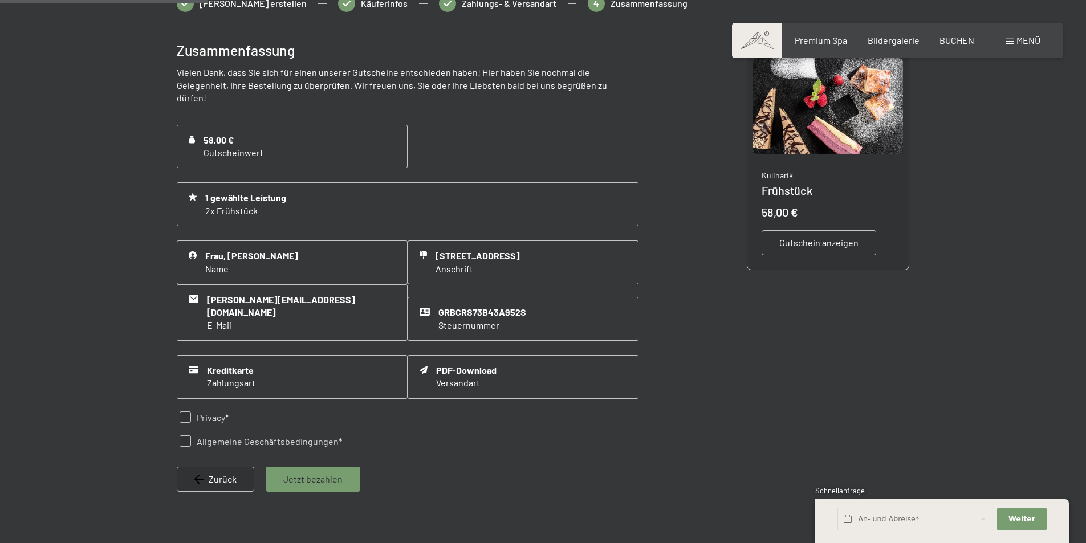
scroll to position [279, 0]
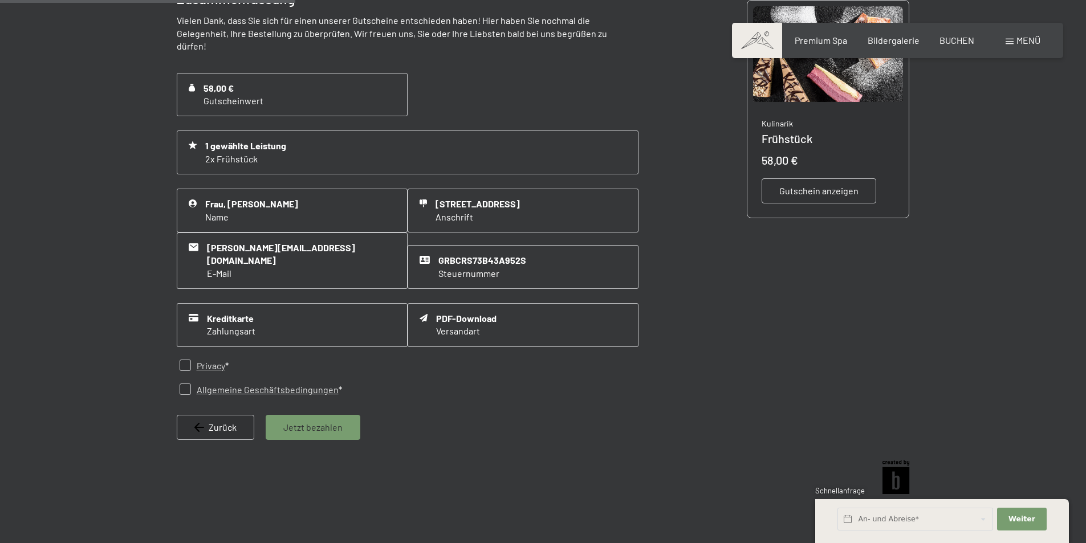
click at [187, 360] on input "checkbox" at bounding box center [185, 365] width 11 height 11
checkbox input "true"
click at [188, 384] on input "checkbox" at bounding box center [185, 389] width 11 height 11
checkbox input "true"
click at [311, 415] on div "Jetzt bezahlen" at bounding box center [313, 427] width 95 height 25
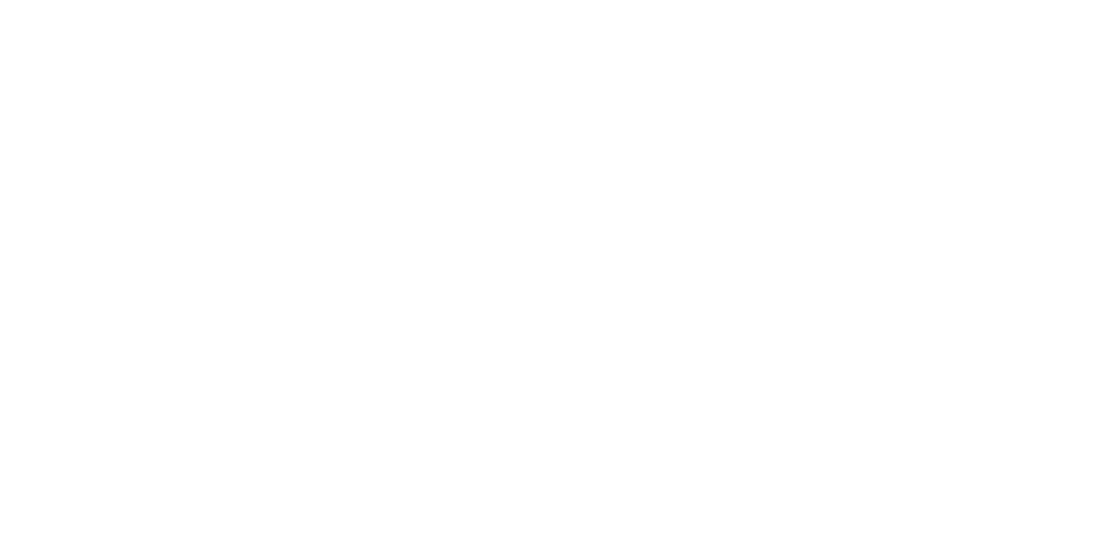
scroll to position [0, 0]
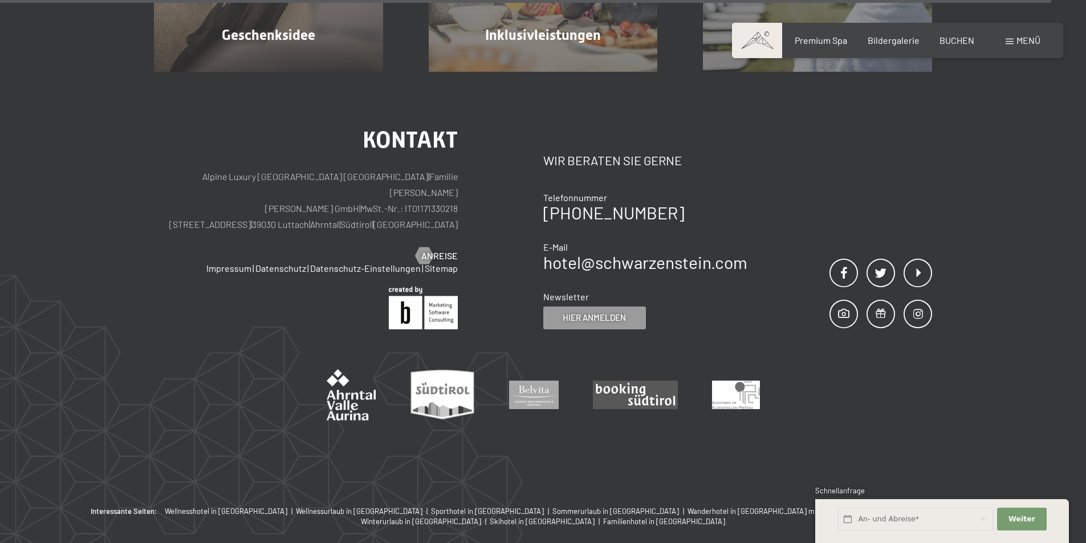
scroll to position [874, 0]
